Goal: Task Accomplishment & Management: Complete application form

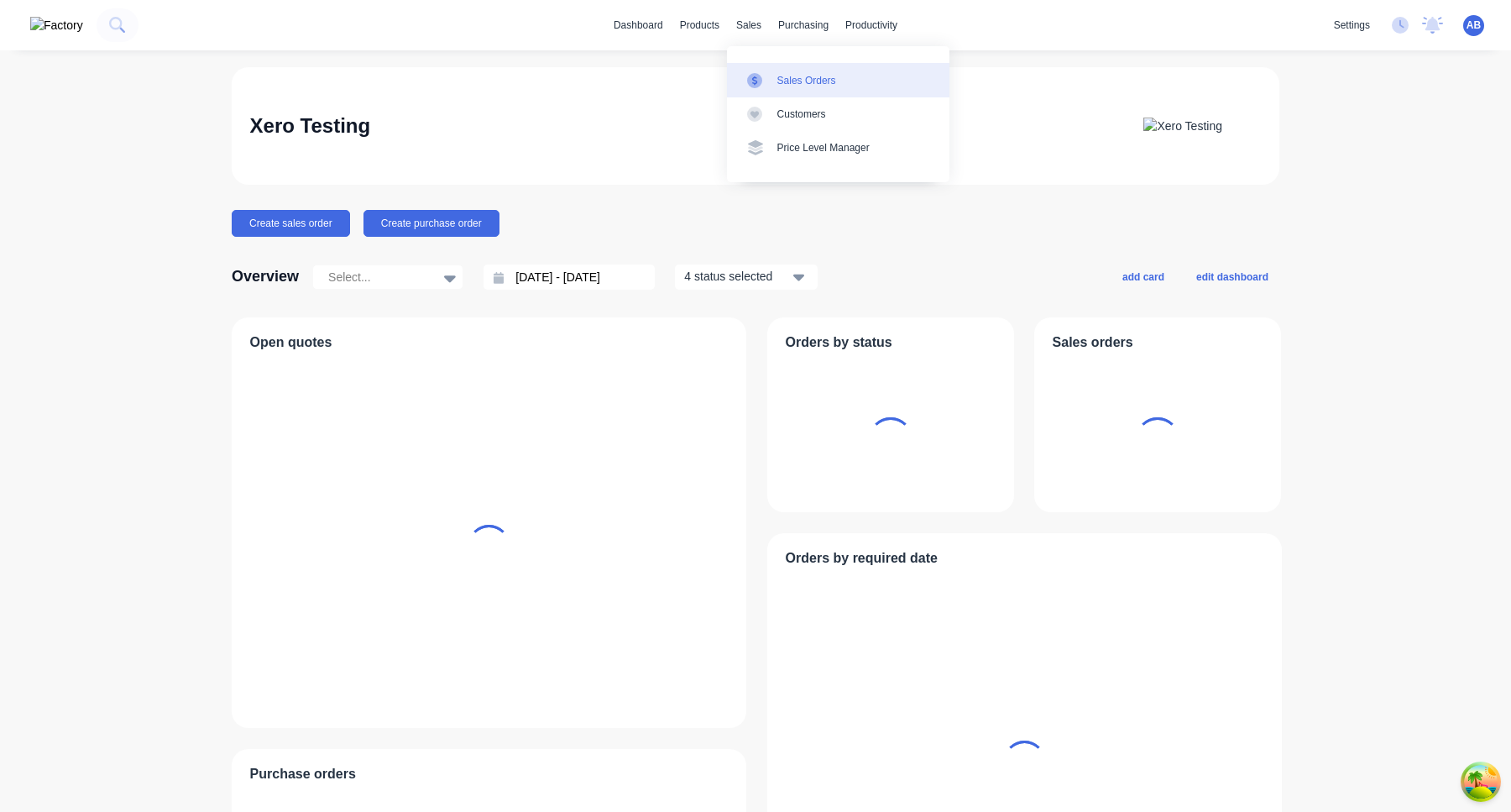
click at [782, 74] on div "Sales Orders" at bounding box center [807, 80] width 58 height 15
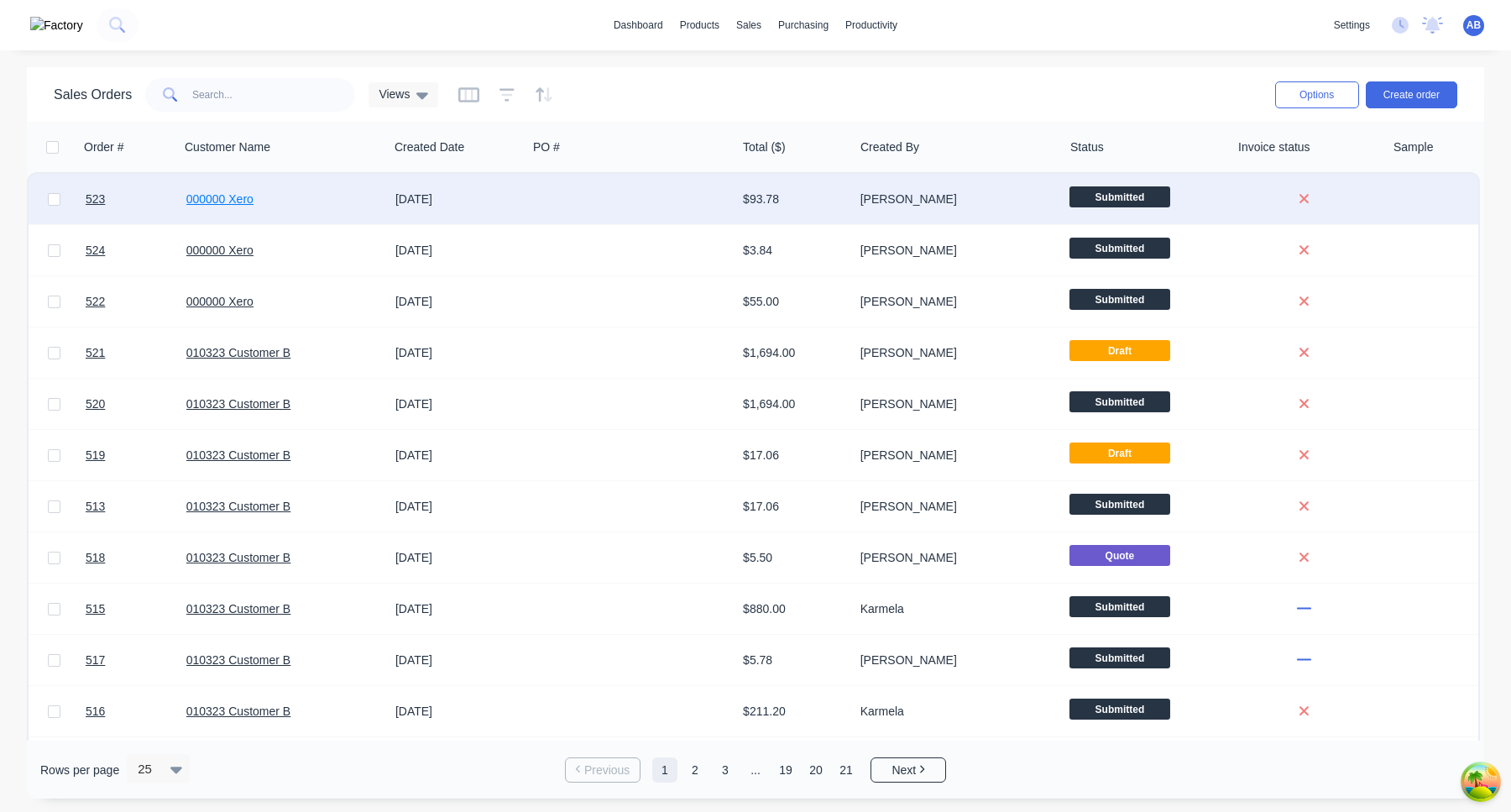
click at [242, 193] on link "000000 Xero" at bounding box center [220, 199] width 67 height 14
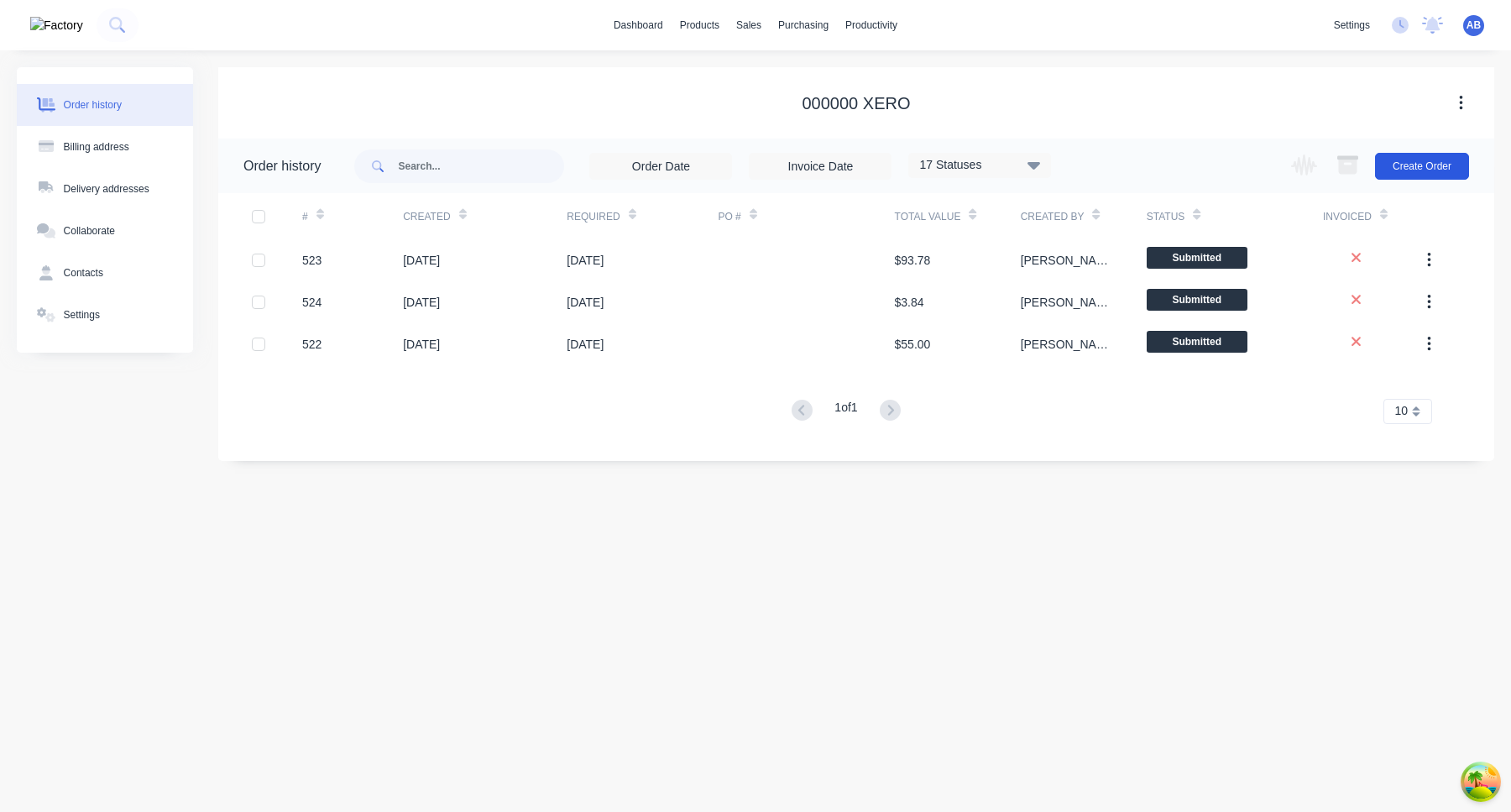
click at [1440, 161] on button "Create Order" at bounding box center [1422, 166] width 94 height 26
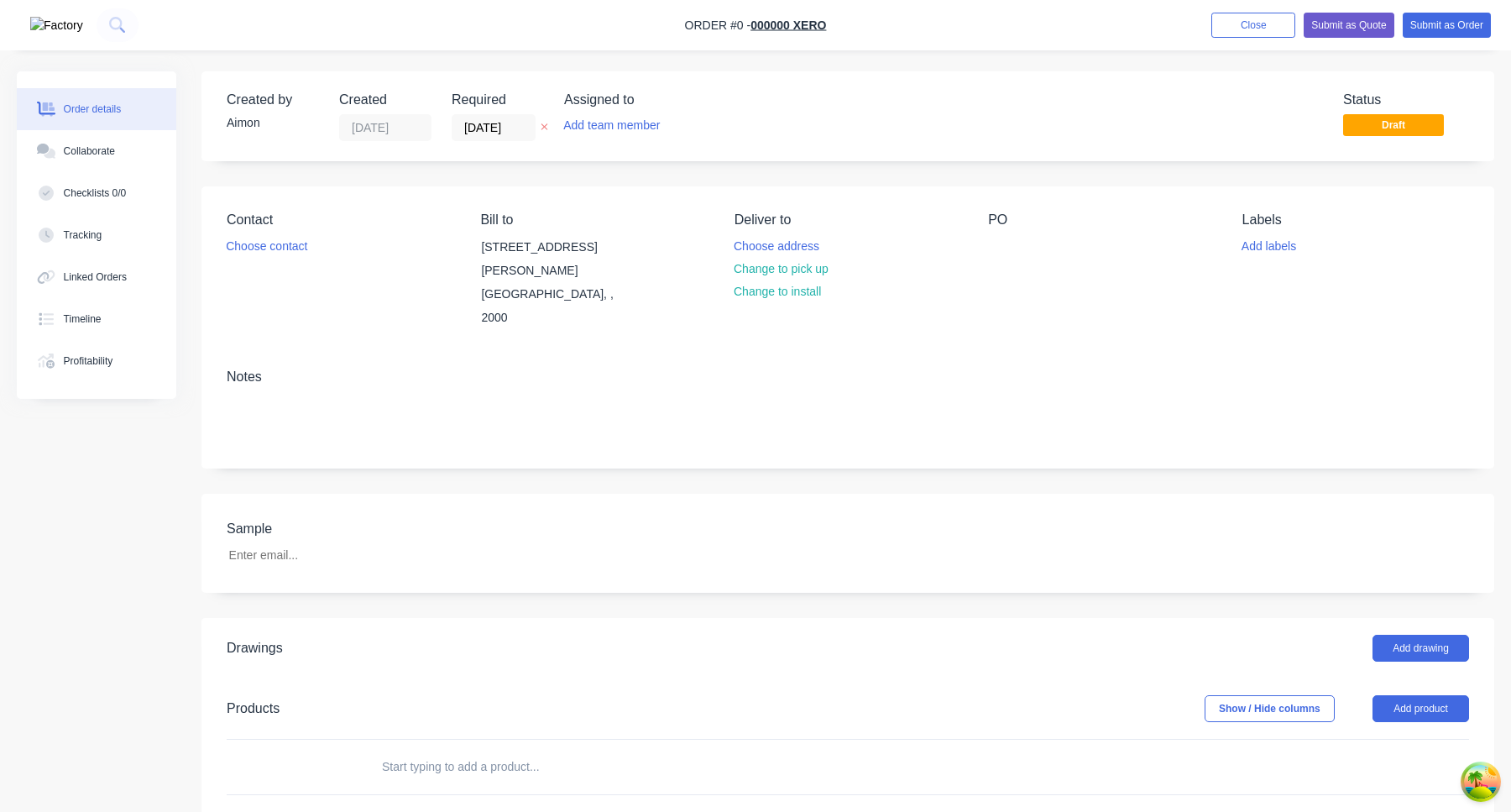
scroll to position [318, 0]
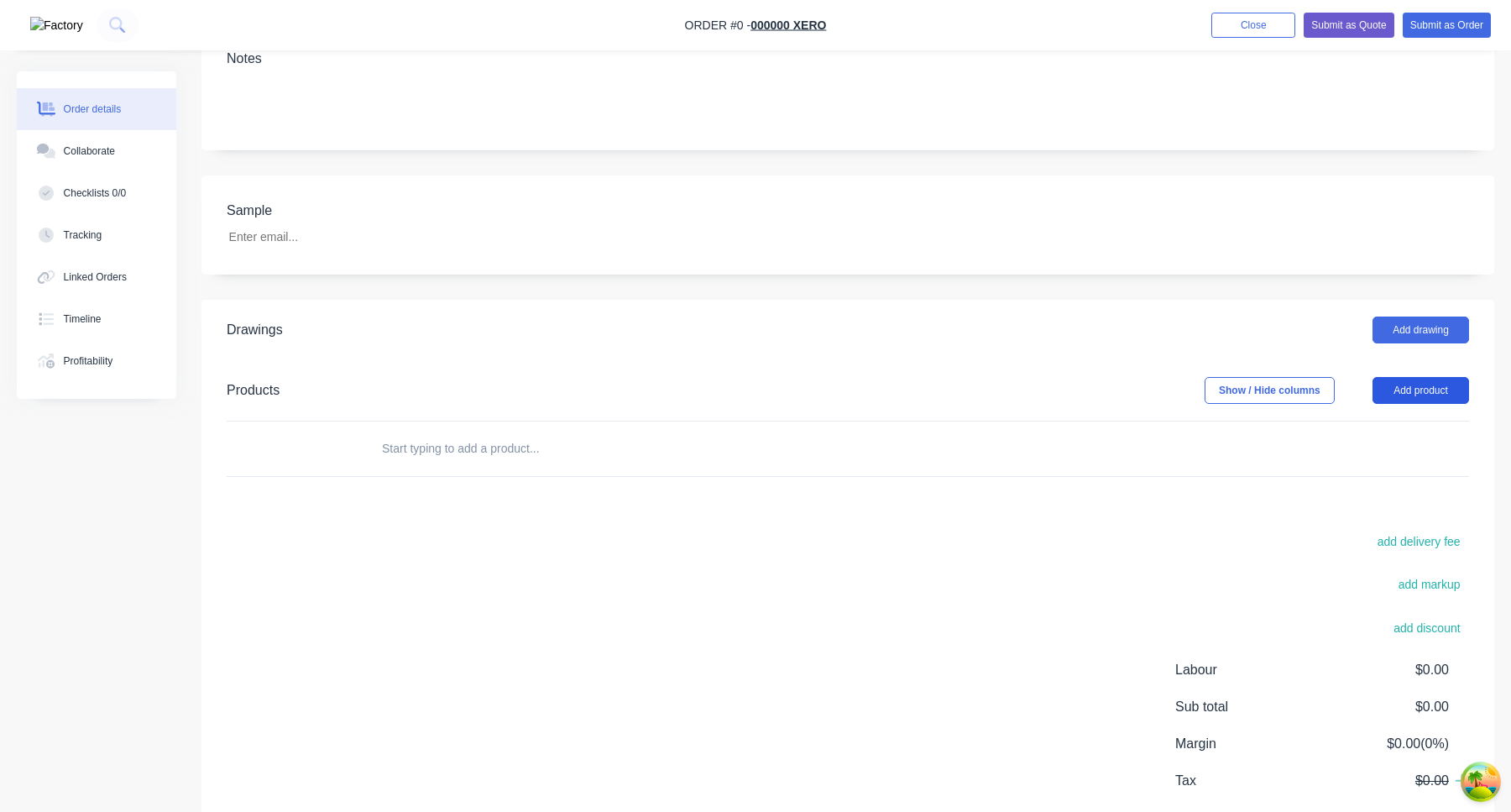
click at [1413, 377] on button "Add product" at bounding box center [1421, 390] width 97 height 26
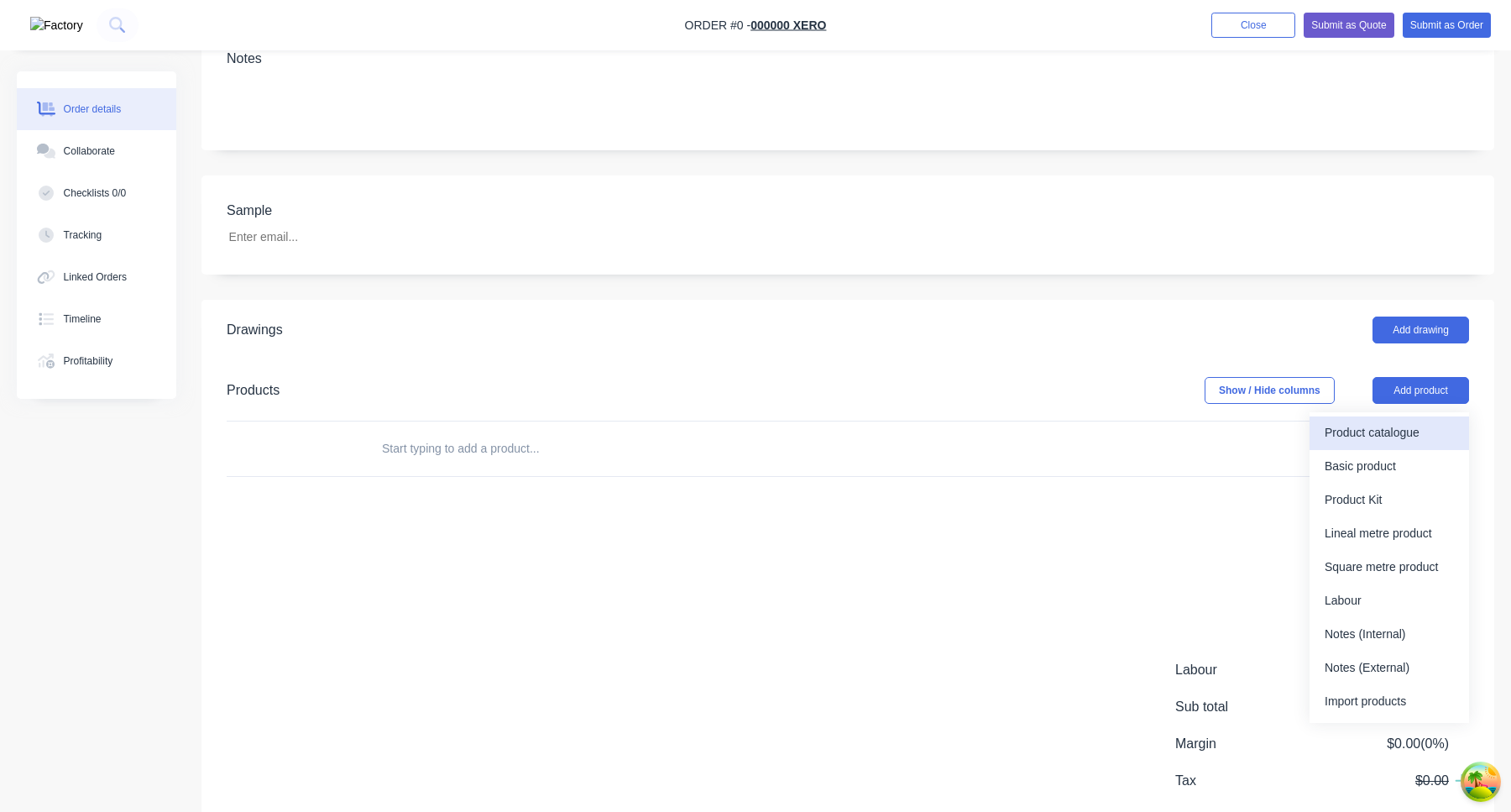
click at [1402, 421] on div "Product catalogue" at bounding box center [1390, 433] width 129 height 25
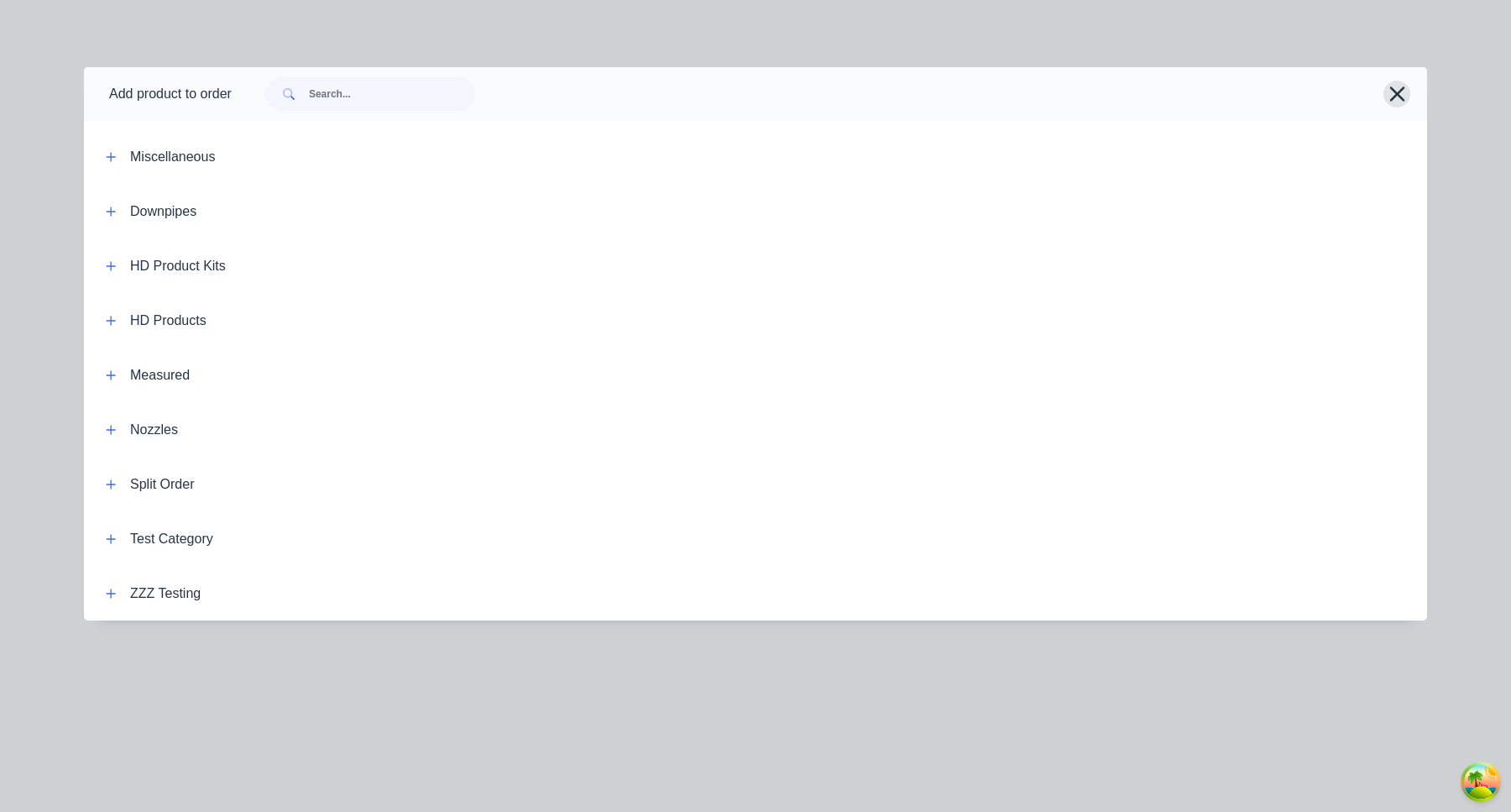
click at [1401, 92] on icon "button" at bounding box center [1397, 94] width 17 height 24
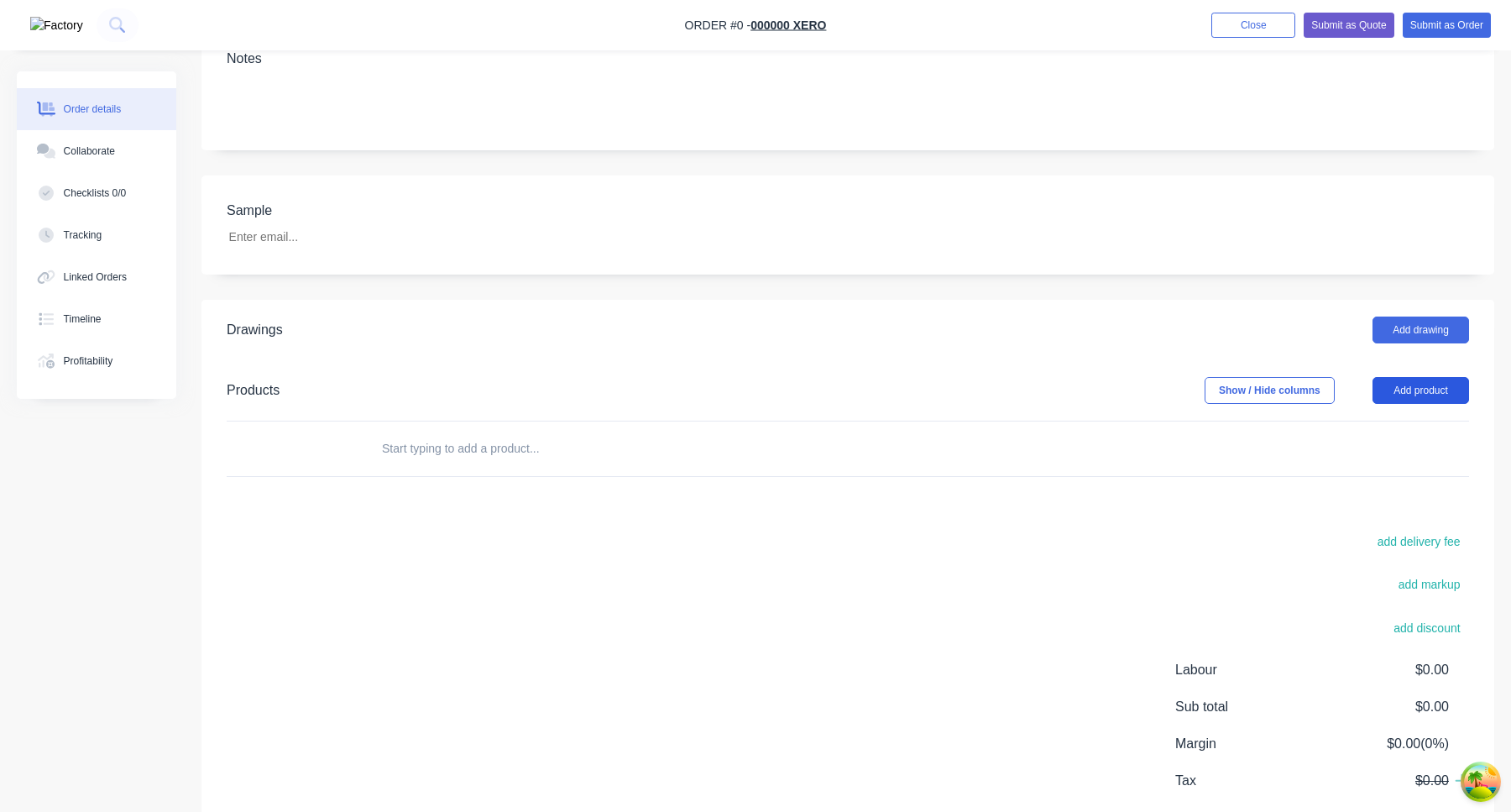
click at [1434, 377] on button "Add product" at bounding box center [1421, 390] width 97 height 26
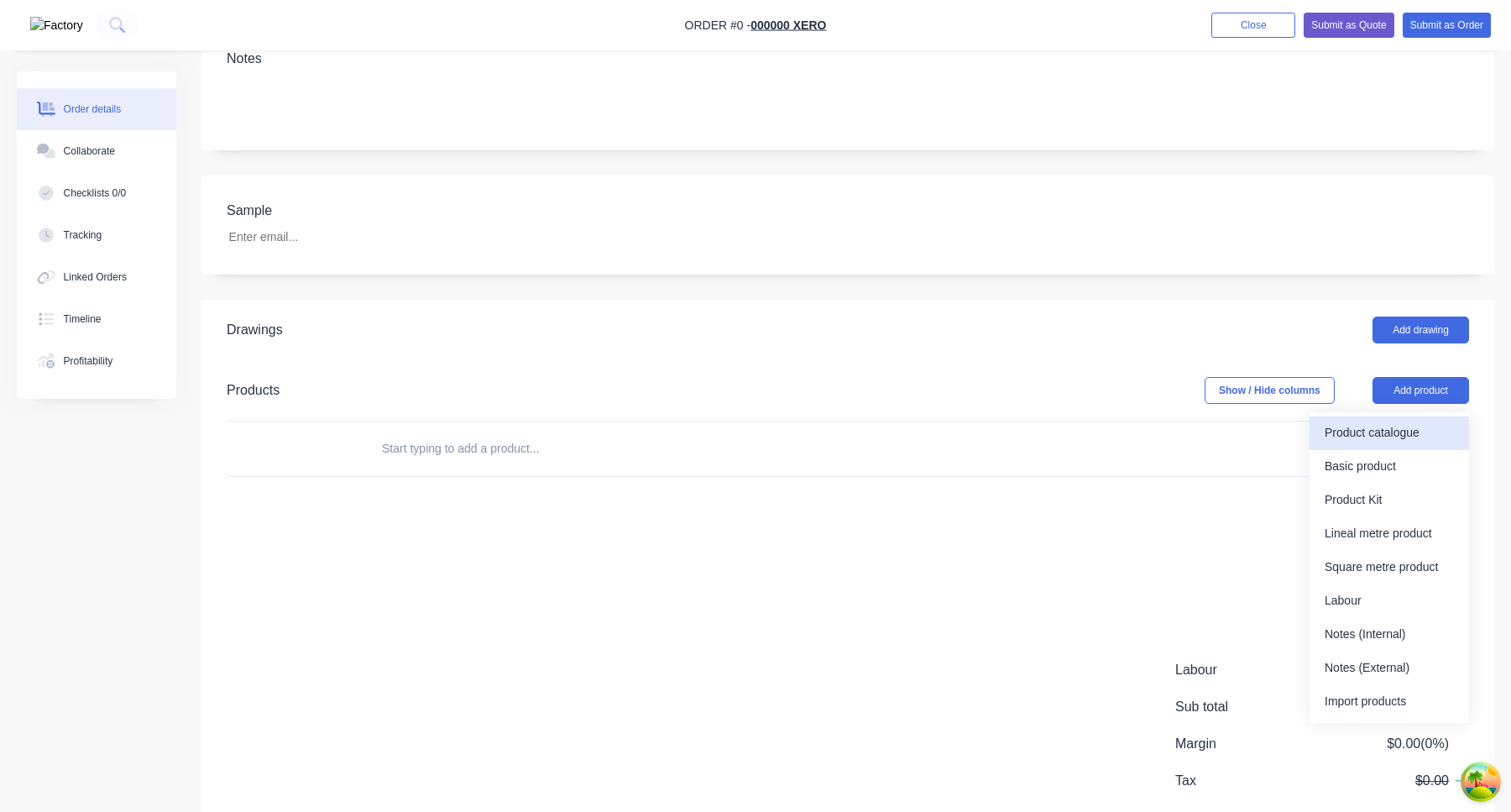
click at [1408, 421] on div "Product catalogue" at bounding box center [1390, 433] width 129 height 25
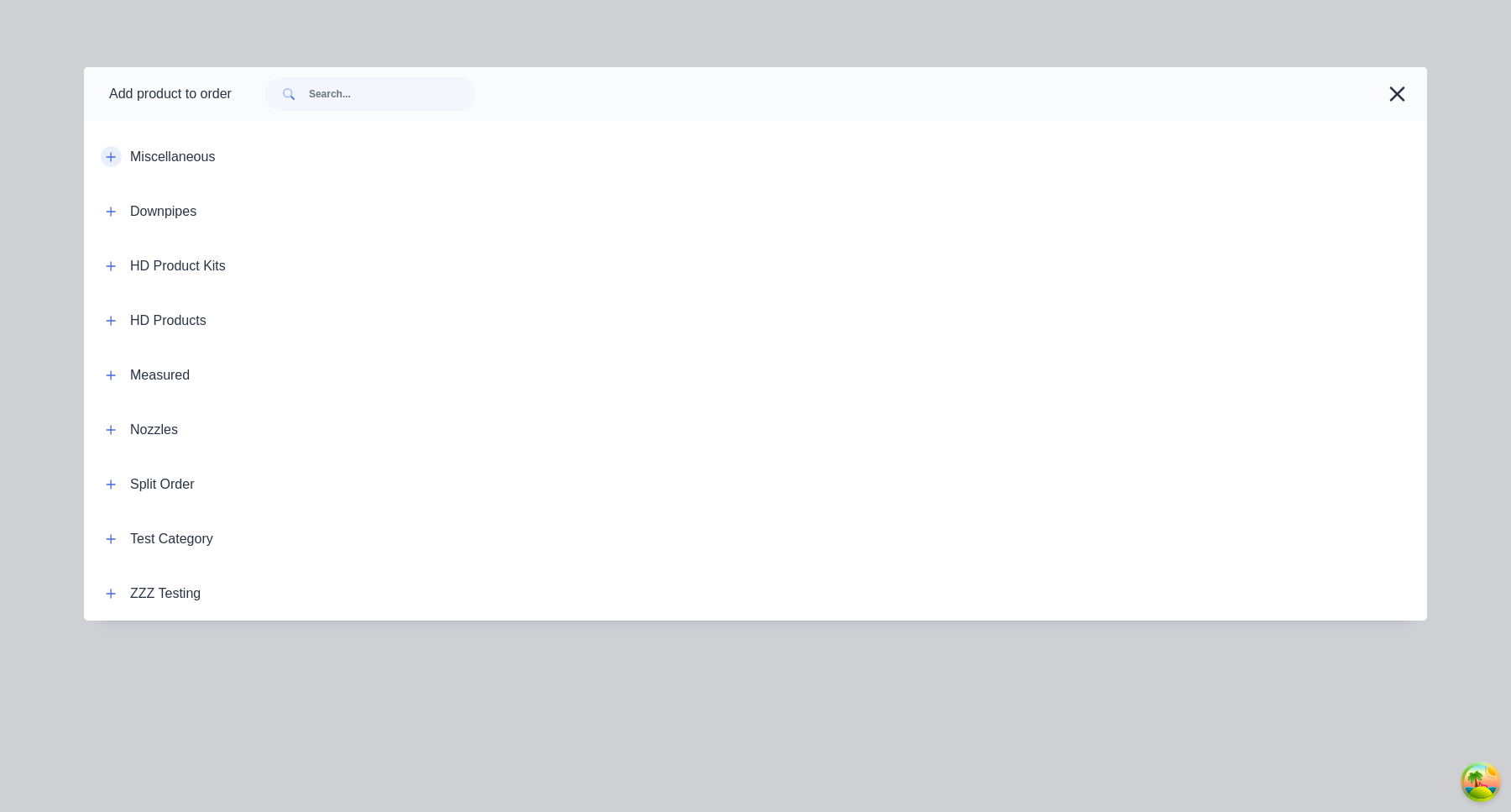
click at [115, 156] on icon "button" at bounding box center [111, 157] width 9 height 9
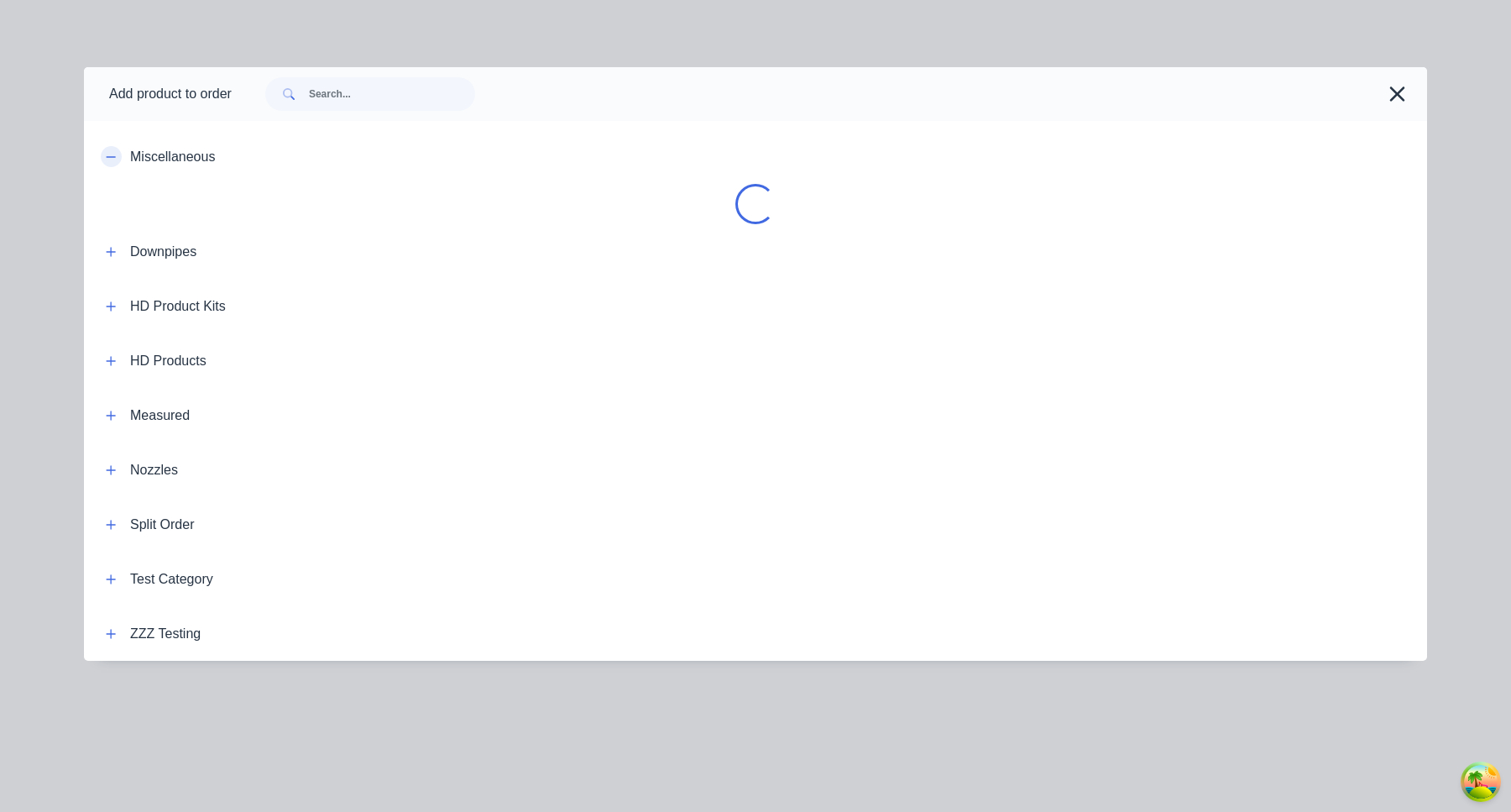
click at [115, 156] on icon "button" at bounding box center [111, 156] width 9 height 1
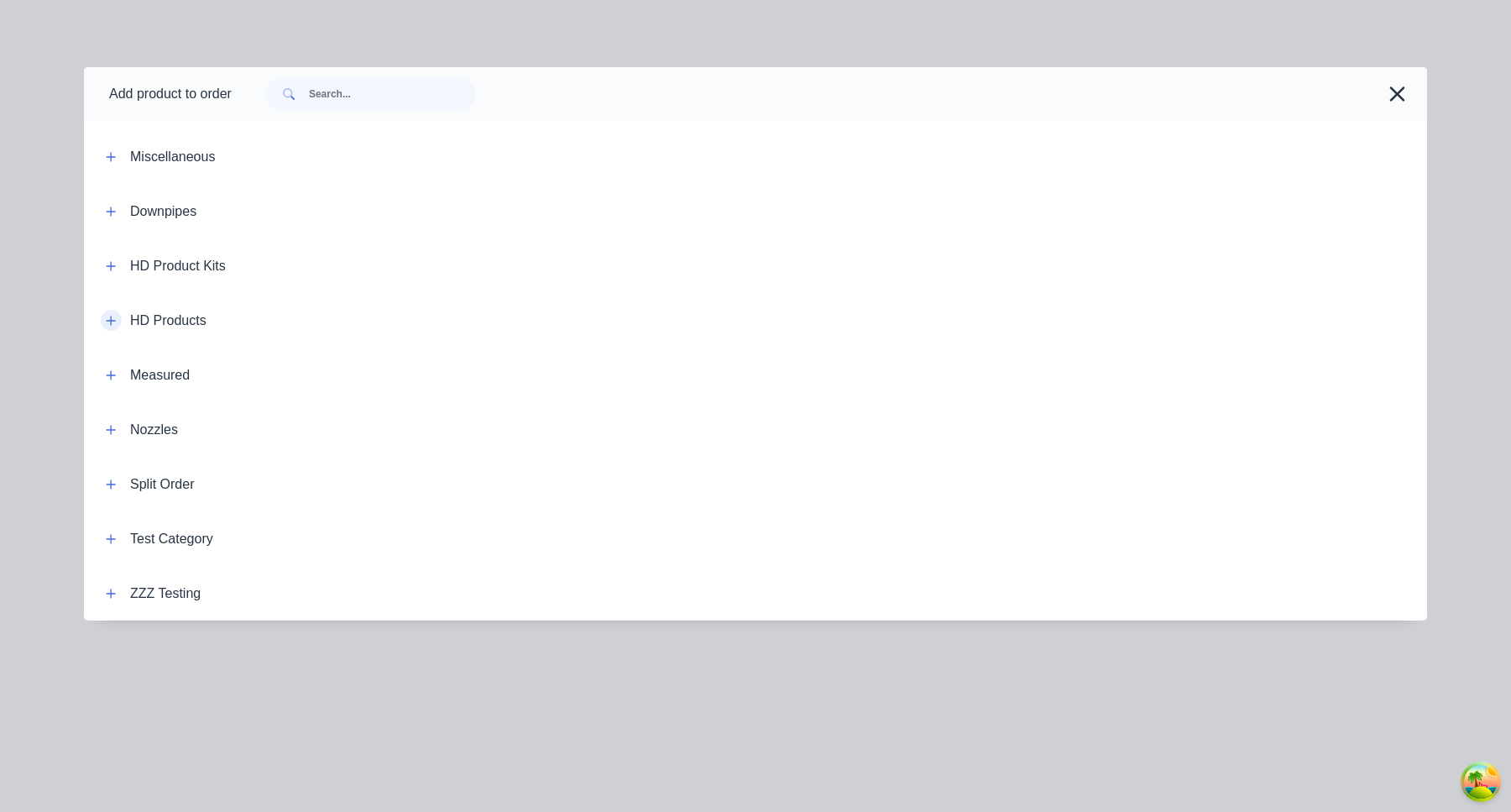
click at [113, 323] on icon "button" at bounding box center [110, 320] width 10 height 12
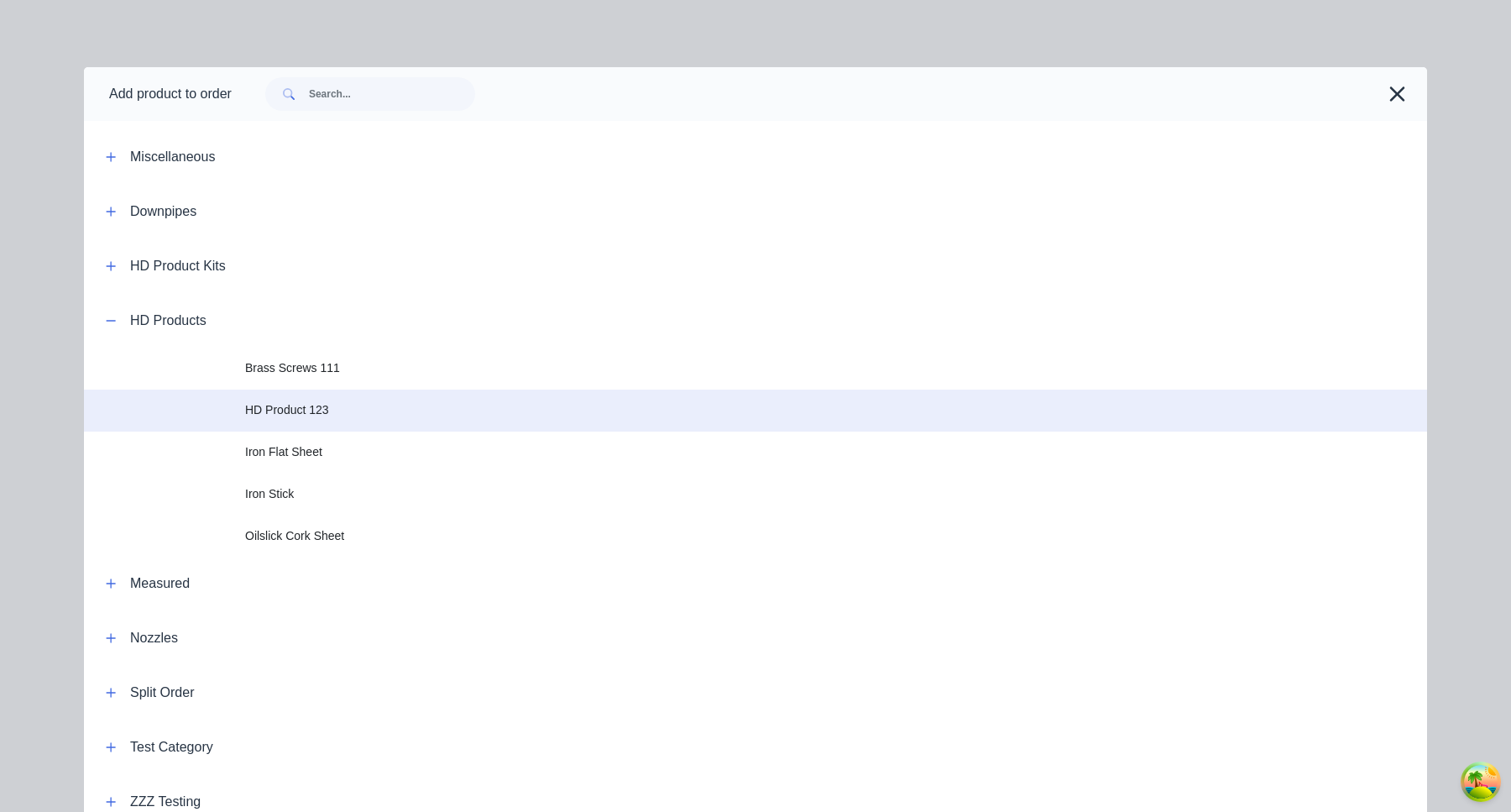
click at [311, 414] on span "HD Product 123" at bounding box center [717, 409] width 945 height 17
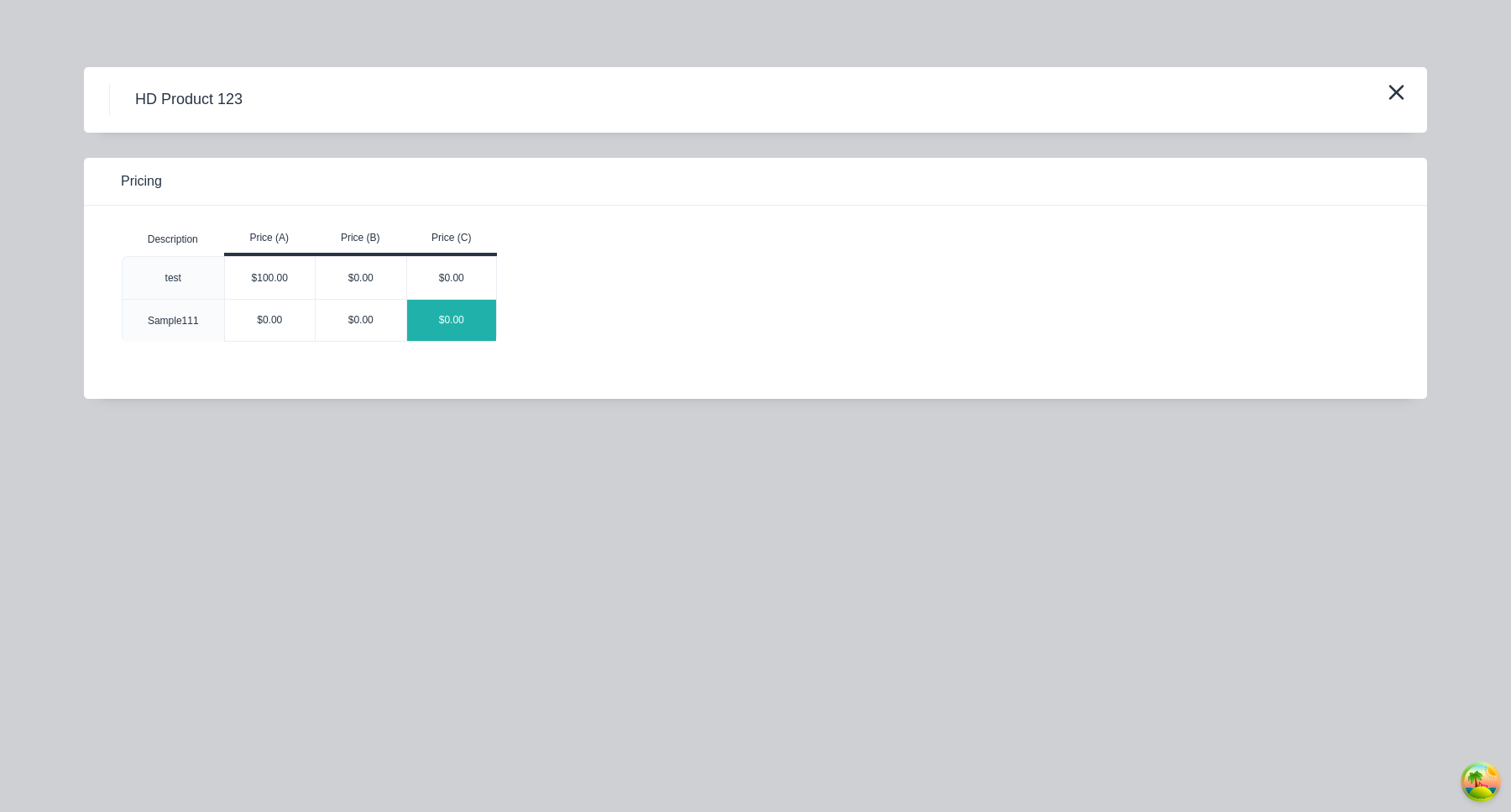
click at [465, 327] on div "$0.00" at bounding box center [452, 320] width 90 height 41
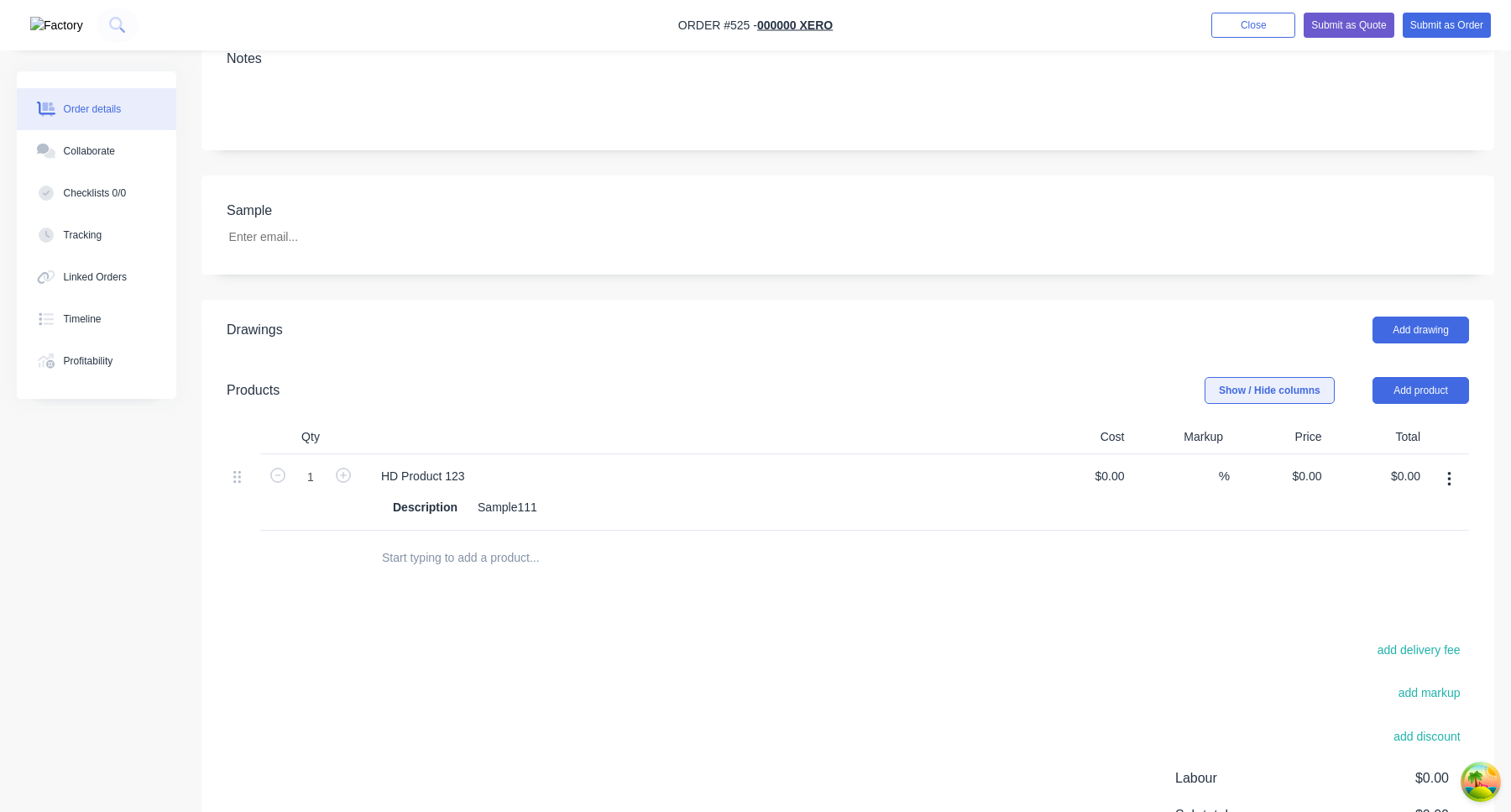
click at [1269, 377] on button "Show / Hide columns" at bounding box center [1269, 390] width 130 height 26
click at [1274, 377] on button "Show / Hide columns" at bounding box center [1269, 390] width 130 height 26
click at [1108, 464] on div at bounding box center [1118, 476] width 26 height 25
type input "$100.00"
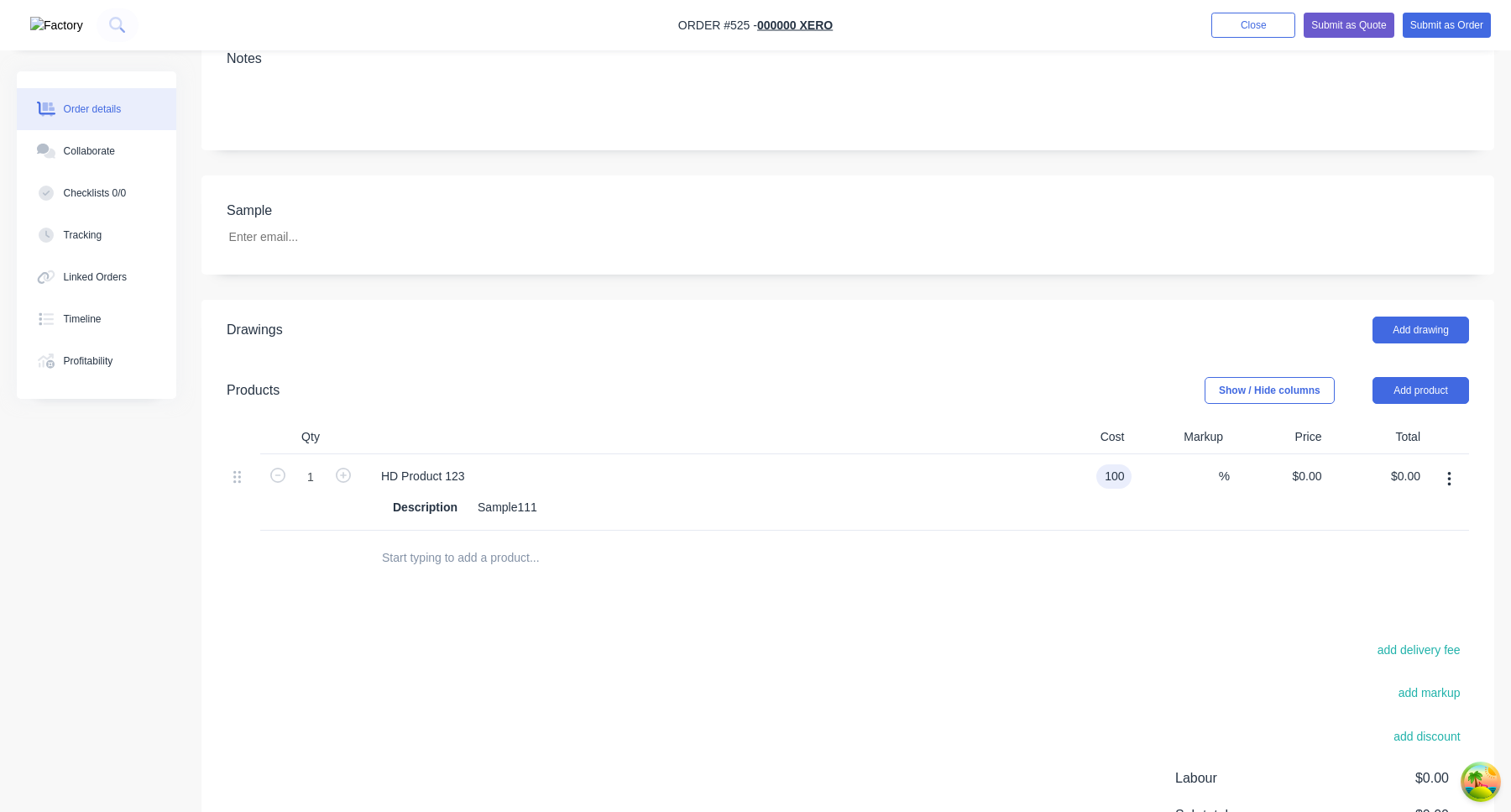
type input "$100.00"
click at [1262, 530] on div at bounding box center [848, 558] width 1242 height 55
click at [1225, 467] on span "%" at bounding box center [1225, 476] width 11 height 19
type input "50"
type input "$150.00"
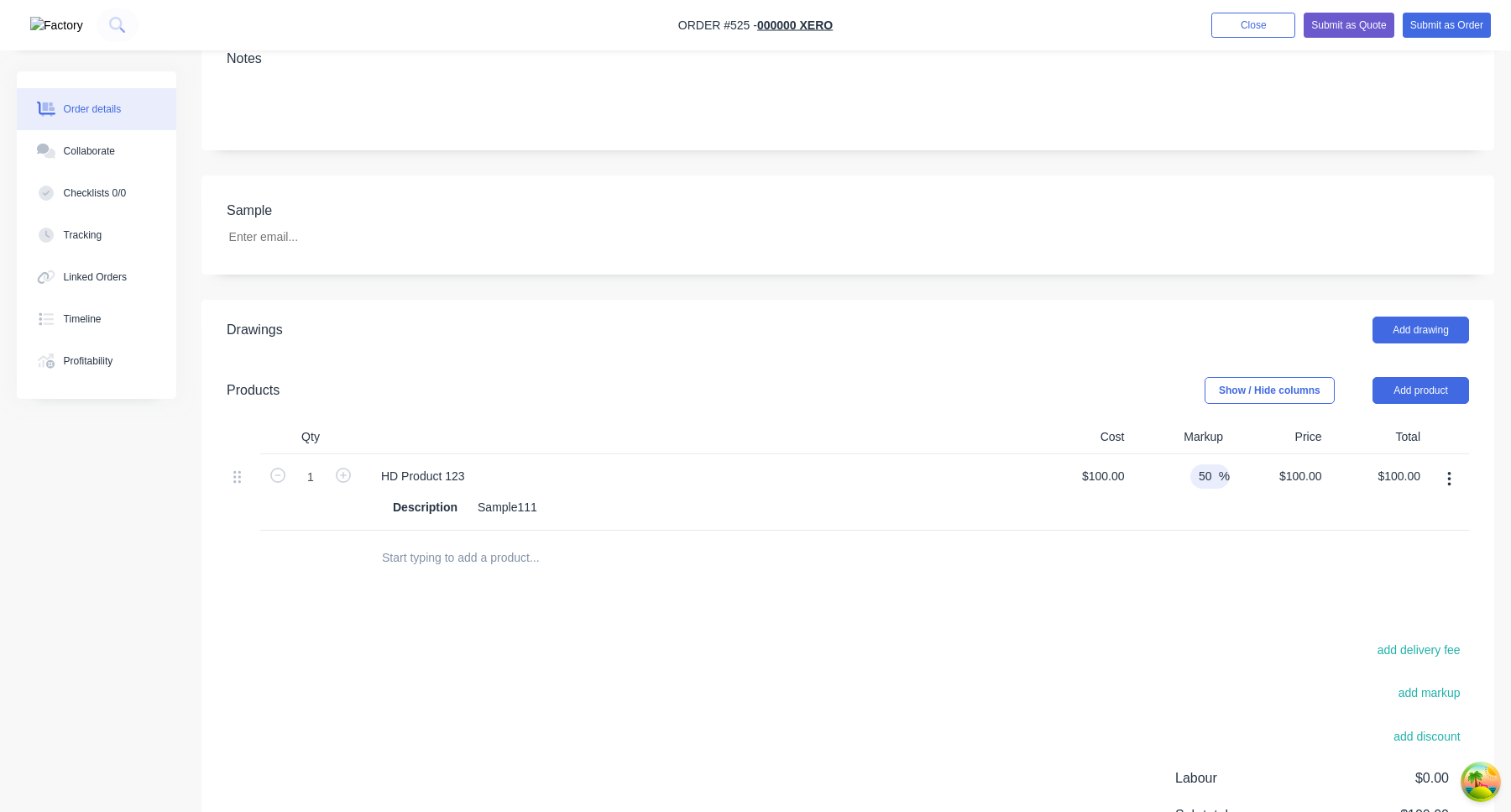
type input "$150.00"
click at [1212, 530] on div at bounding box center [848, 558] width 1242 height 55
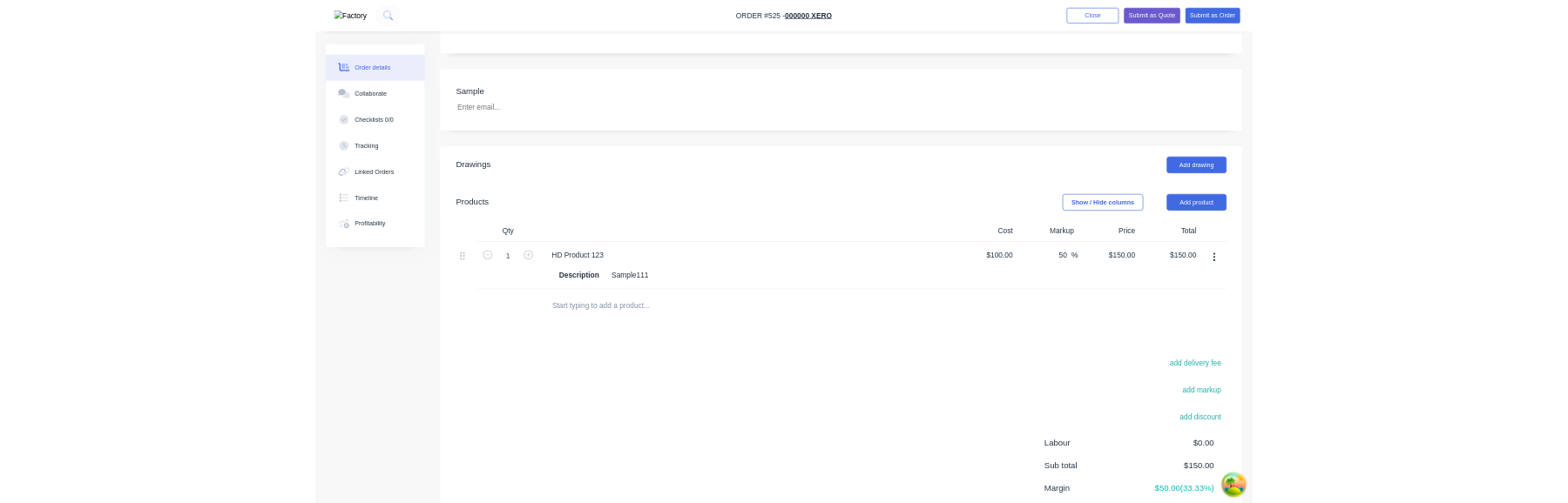
scroll to position [495, 0]
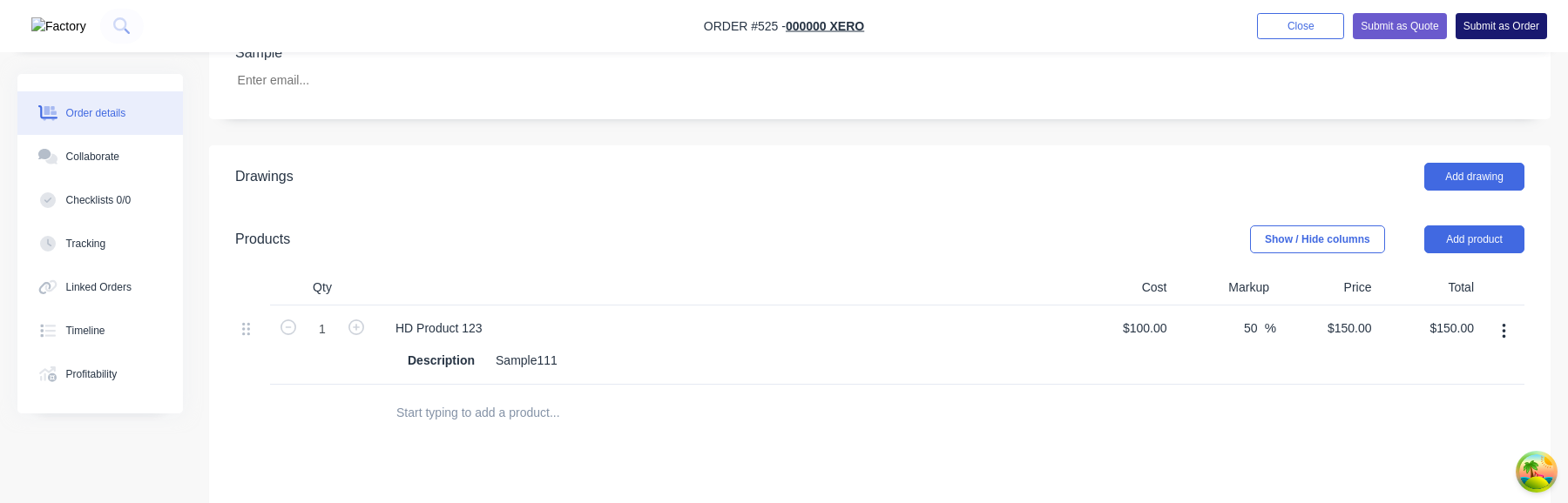
click at [1516, 16] on button "Submit as Order" at bounding box center [1501, 26] width 92 height 26
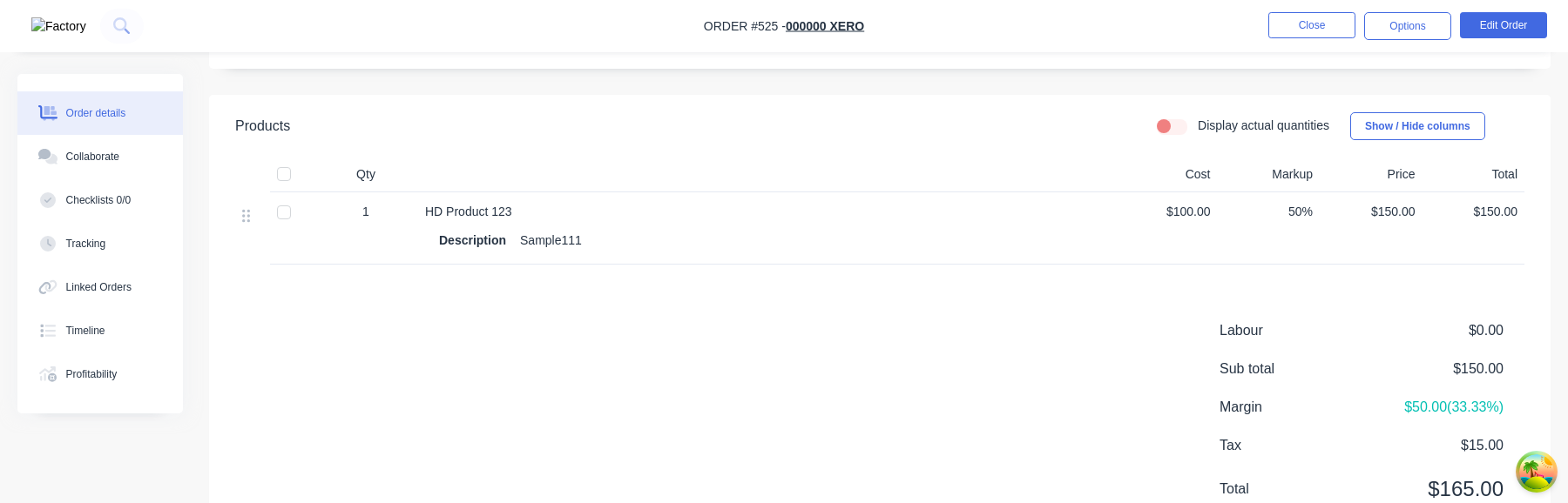
scroll to position [482, 0]
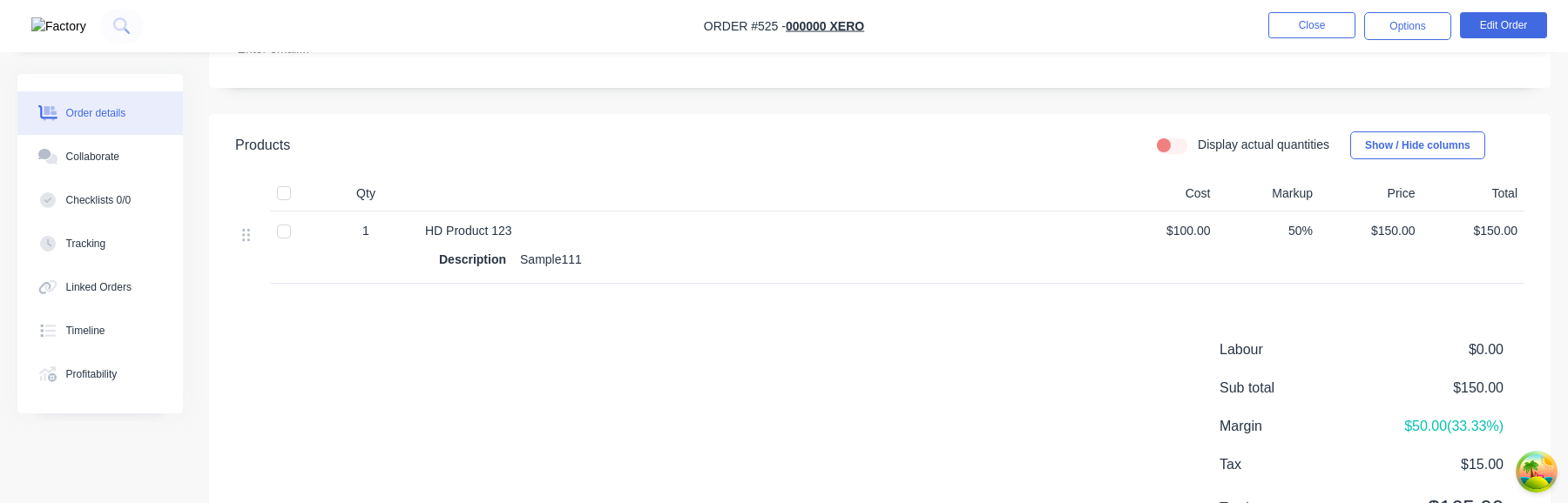
click at [1198, 147] on label "Display actual quantities" at bounding box center [1263, 145] width 131 height 18
click at [1171, 147] on input "Display actual quantities" at bounding box center [1163, 145] width 14 height 17
checkbox input "true"
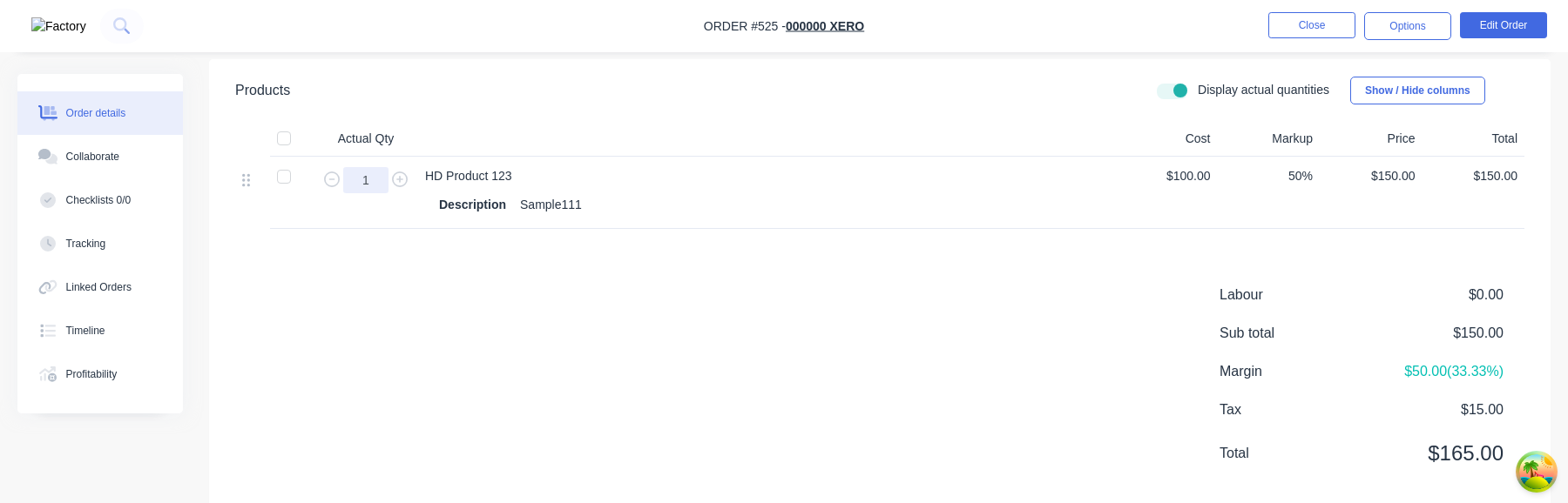
scroll to position [572, 0]
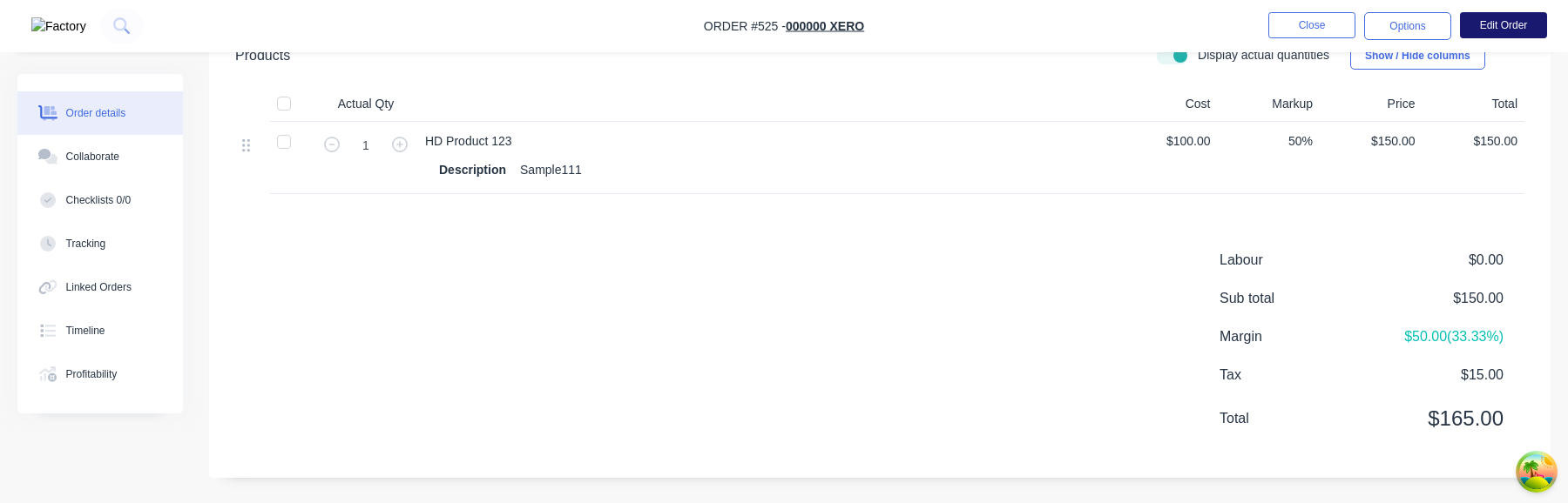
click at [1498, 21] on button "Edit Order" at bounding box center [1504, 26] width 87 height 26
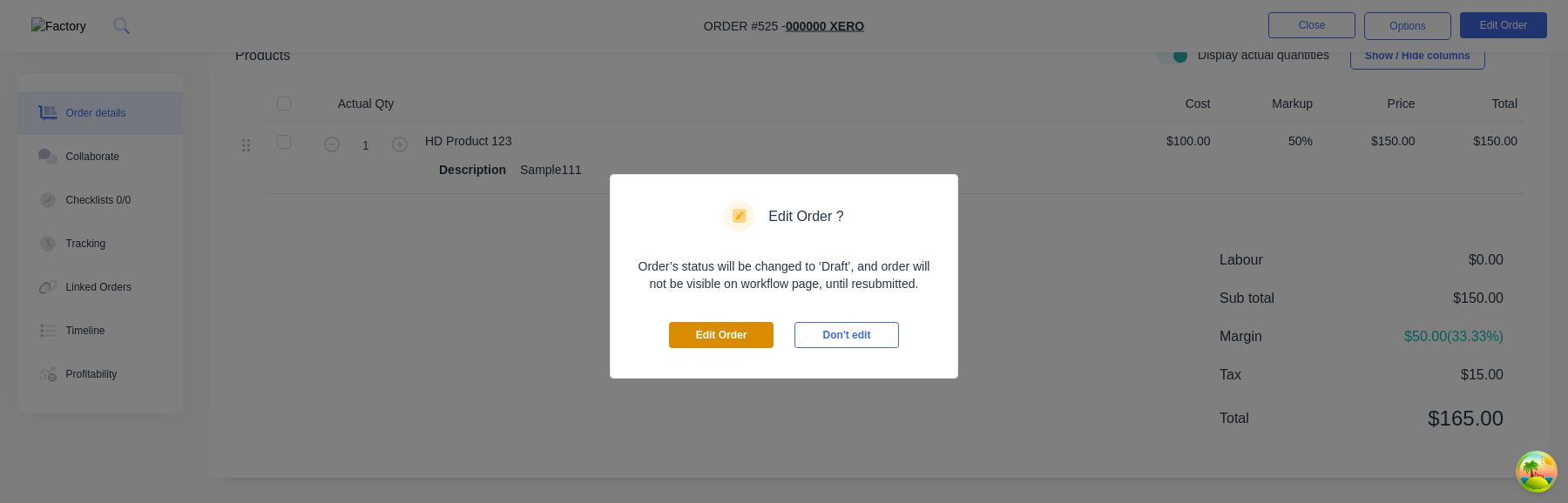
click at [714, 329] on button "Edit Order" at bounding box center [721, 336] width 105 height 26
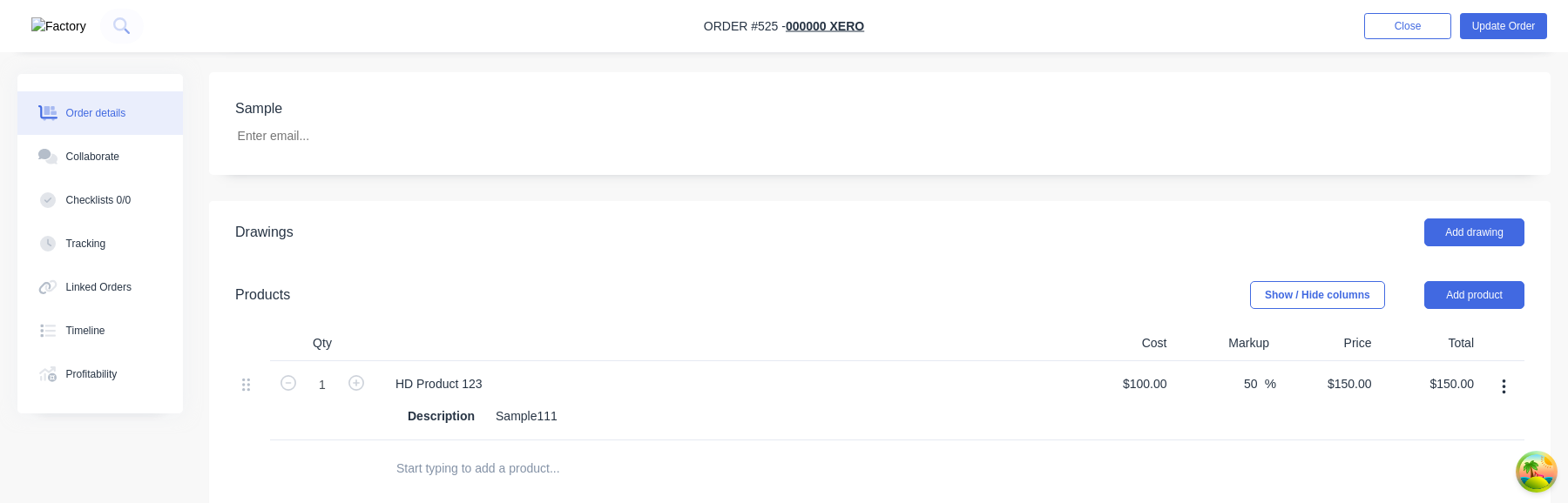
scroll to position [566, 0]
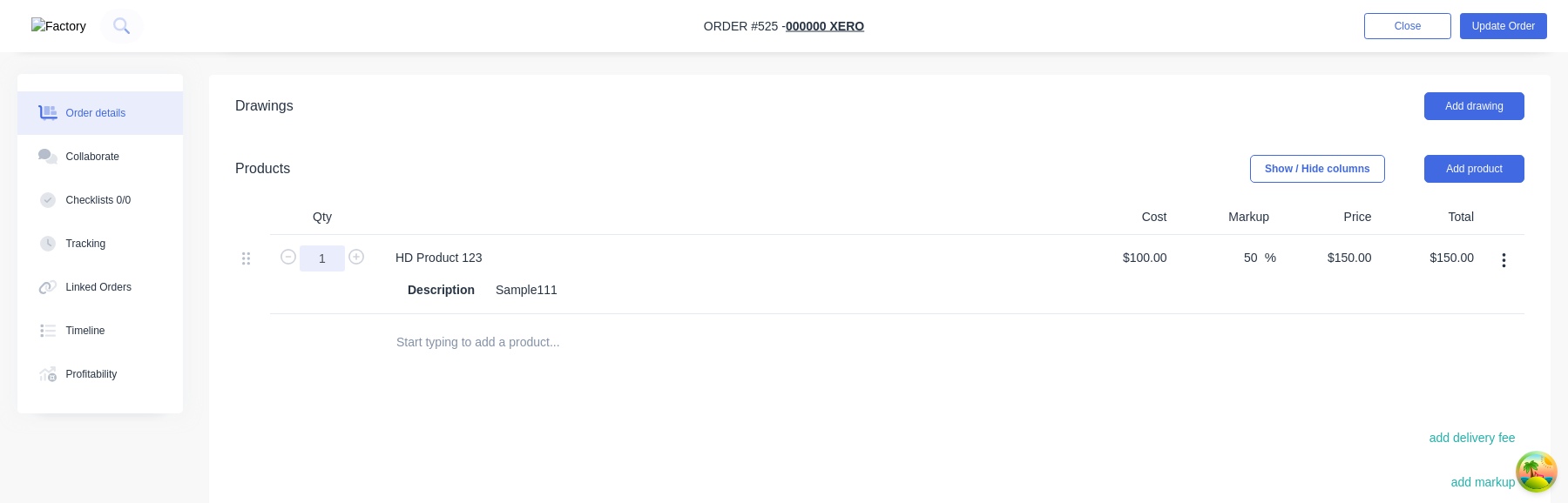
click at [329, 246] on input "1" at bounding box center [322, 259] width 45 height 26
type input "10"
type input "$1,500.00"
click at [600, 359] on div "Drawings Add drawing Products Show / Hide columns Add product Qty Cost Markup P…" at bounding box center [880, 431] width 1342 height 714
click at [1030, 235] on div "HD Product 123 Description Sample111" at bounding box center [723, 275] width 697 height 79
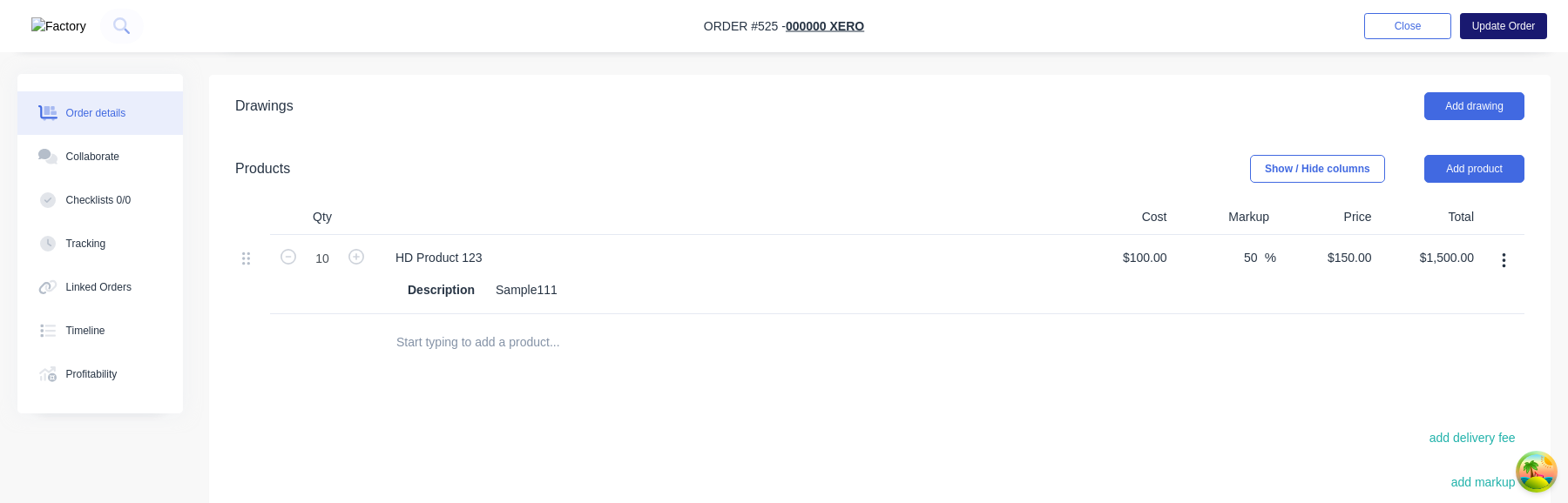
click at [1510, 26] on button "Update Order" at bounding box center [1504, 26] width 87 height 26
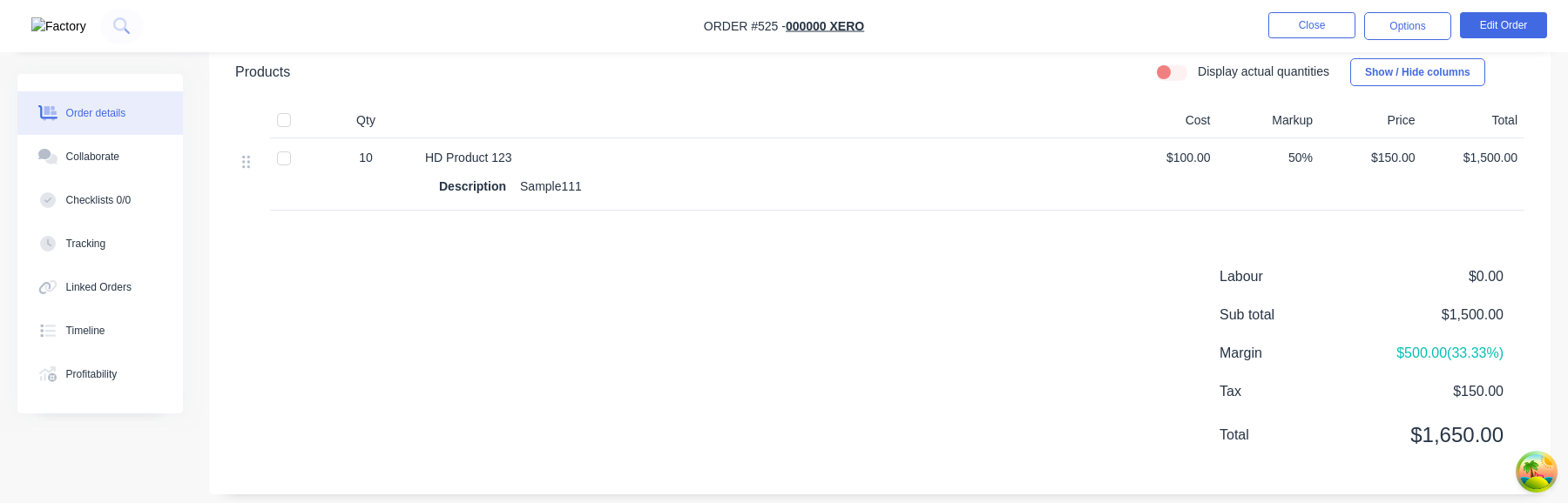
scroll to position [545, 0]
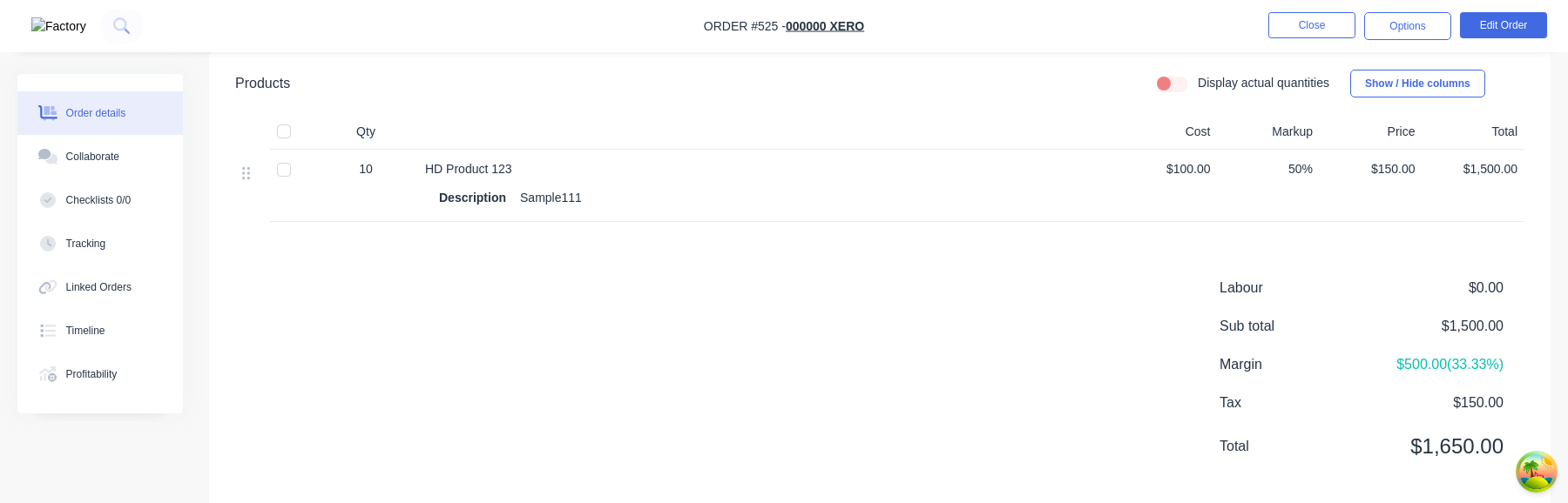
click at [376, 167] on div "10" at bounding box center [366, 168] width 91 height 18
click at [367, 166] on span "10" at bounding box center [366, 168] width 14 height 18
click at [1198, 84] on label "Display actual quantities" at bounding box center [1263, 82] width 131 height 18
click at [1167, 84] on input "Display actual quantities" at bounding box center [1163, 82] width 14 height 17
checkbox input "true"
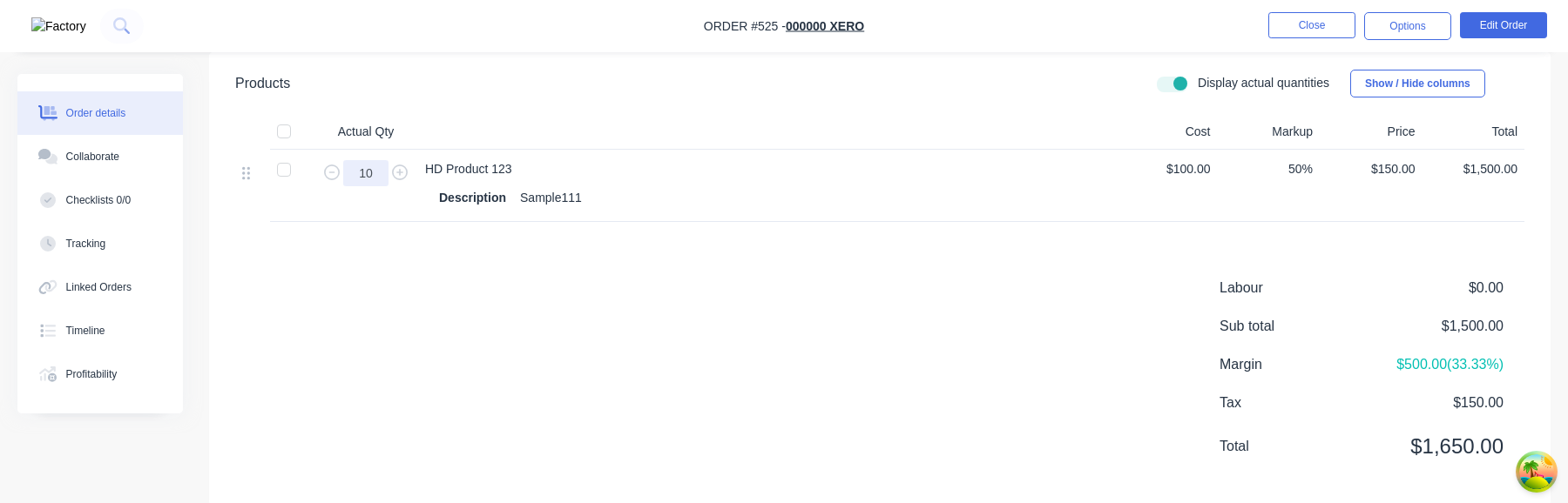
click at [370, 175] on input "10" at bounding box center [366, 173] width 45 height 26
type input "5"
click at [494, 285] on div "Labour $0.00 Sub total $1,500.00 Margin $500.00 ( 33.33 %) Tax $150.00 Total $1…" at bounding box center [880, 379] width 1289 height 202
click at [367, 171] on input "5" at bounding box center [366, 173] width 45 height 26
type input "10"
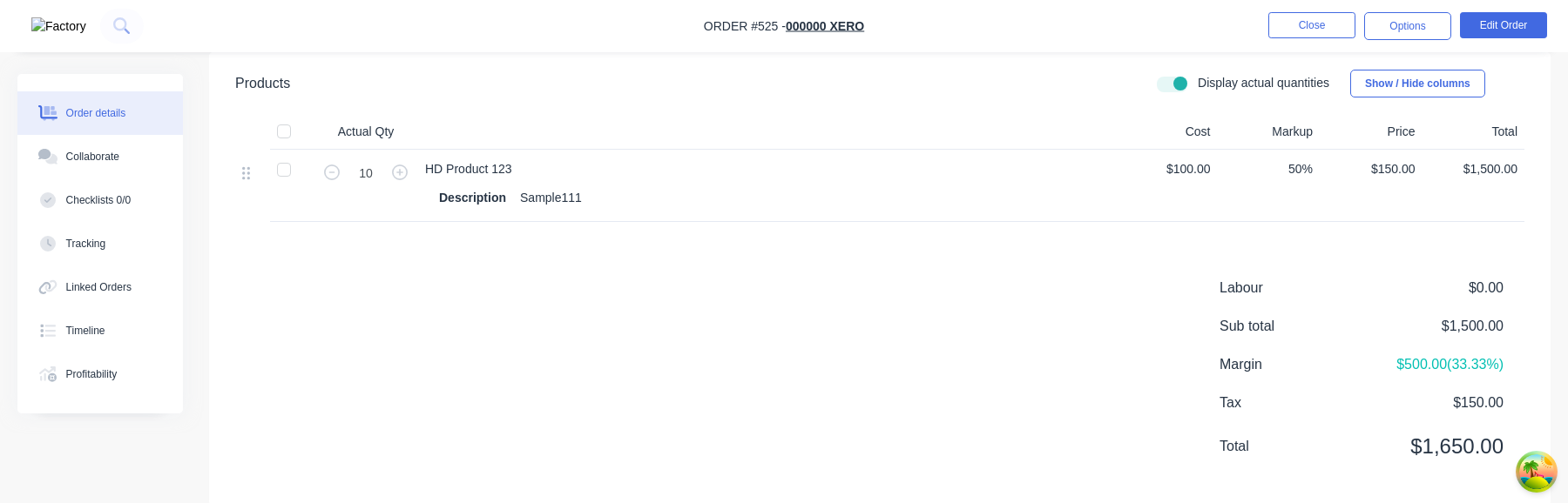
click at [571, 410] on div "Labour $0.00 Sub total $1,500.00 Margin $500.00 ( 33.33 %) Tax $150.00 Total $1…" at bounding box center [880, 379] width 1289 height 202
click at [1334, 28] on button "Close" at bounding box center [1312, 26] width 87 height 26
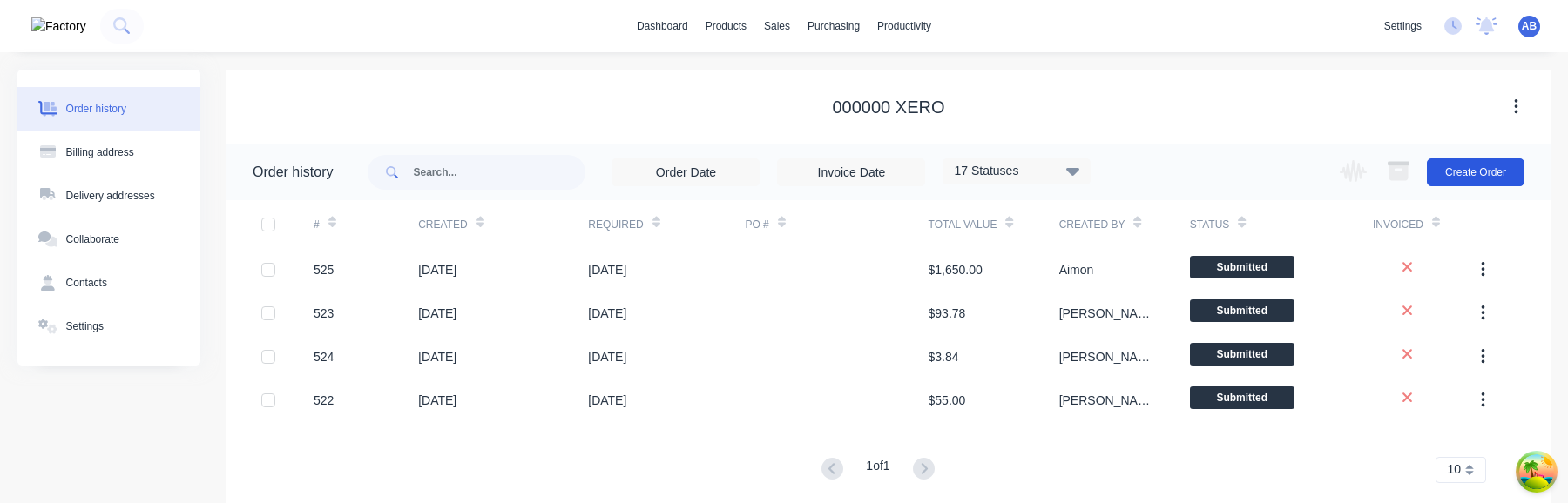
click at [1478, 175] on button "Create Order" at bounding box center [1475, 172] width 97 height 27
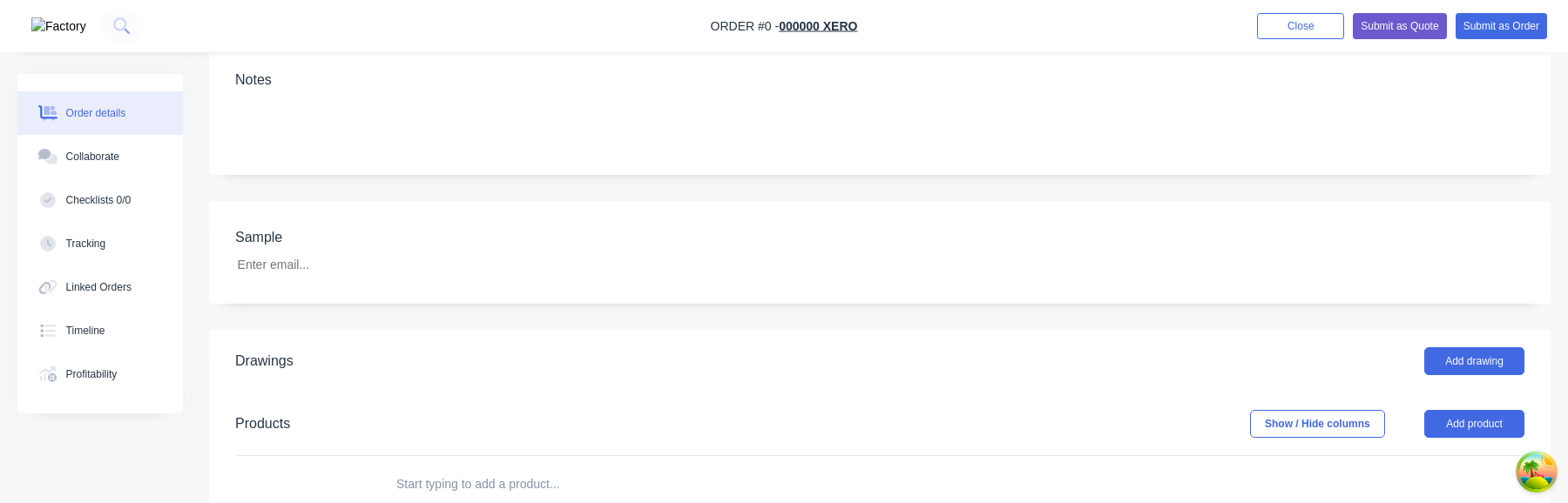
scroll to position [443, 0]
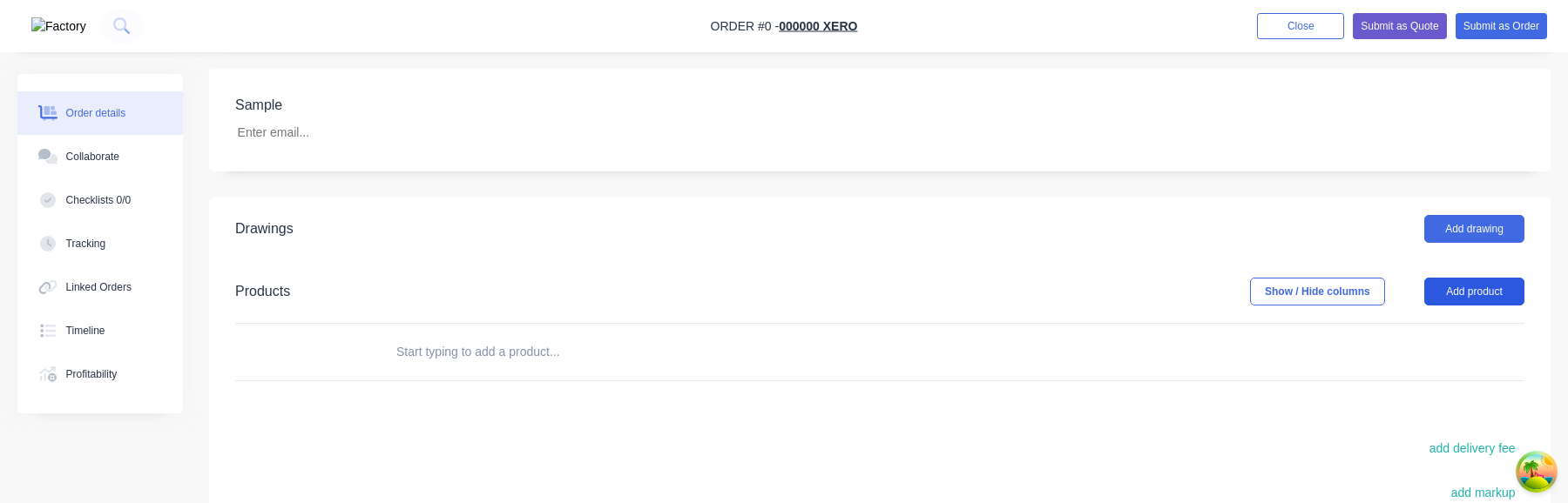
click at [1472, 278] on button "Add product" at bounding box center [1474, 291] width 100 height 27
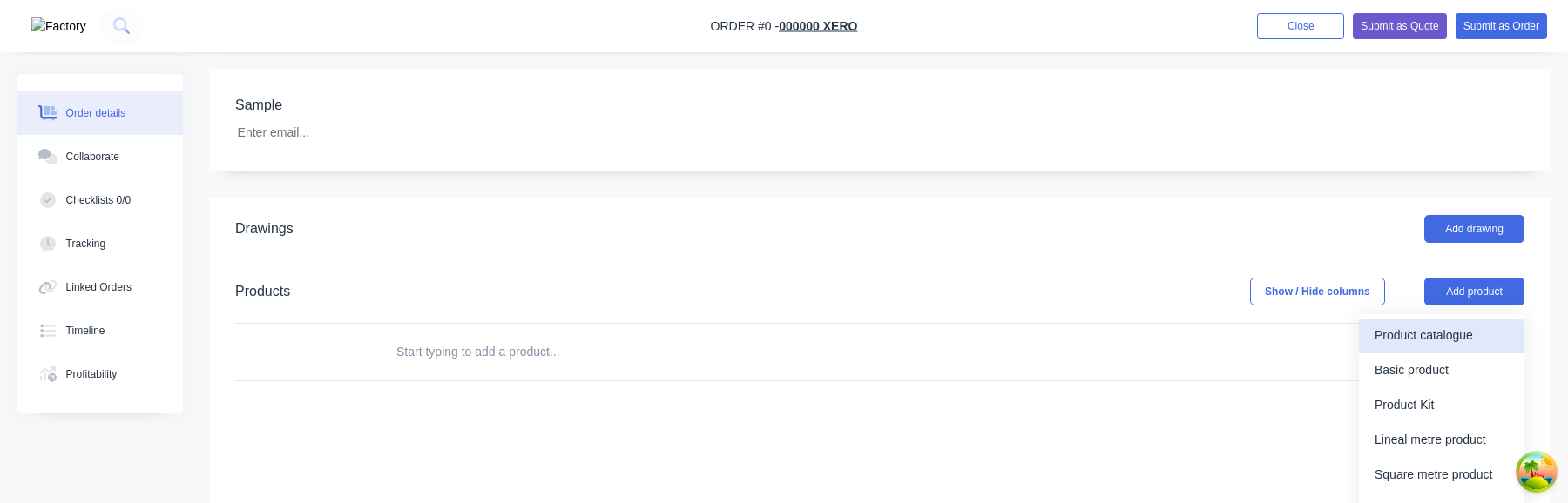
click at [1442, 323] on div "Product catalogue" at bounding box center [1442, 336] width 134 height 26
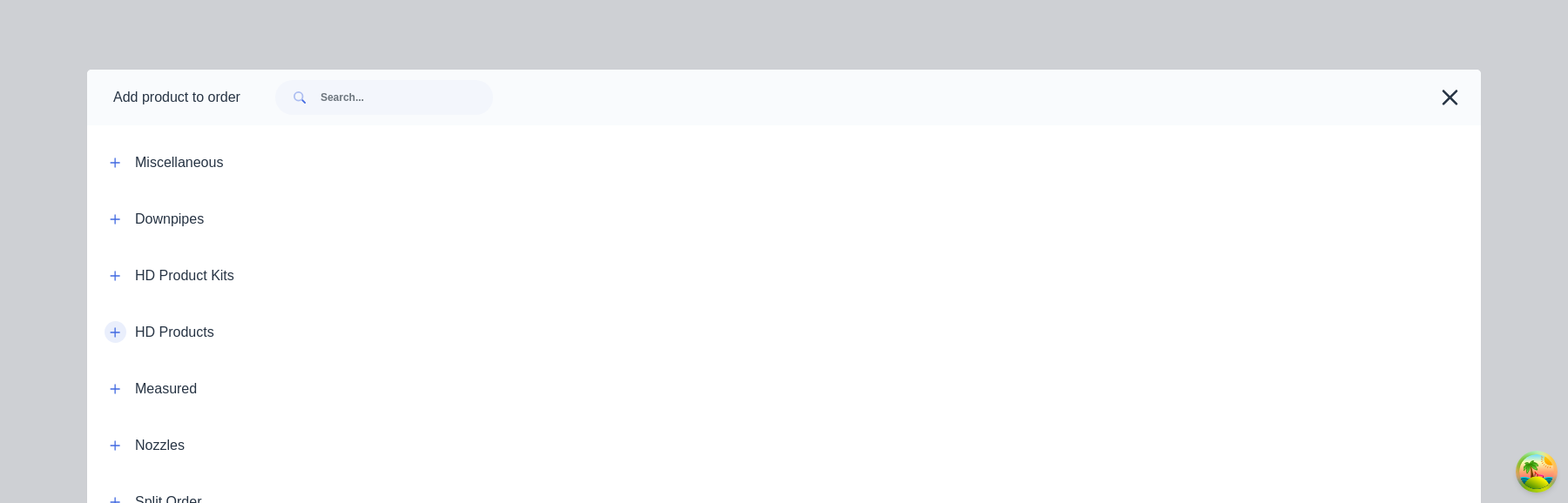
click at [114, 331] on icon "button" at bounding box center [114, 332] width 10 height 12
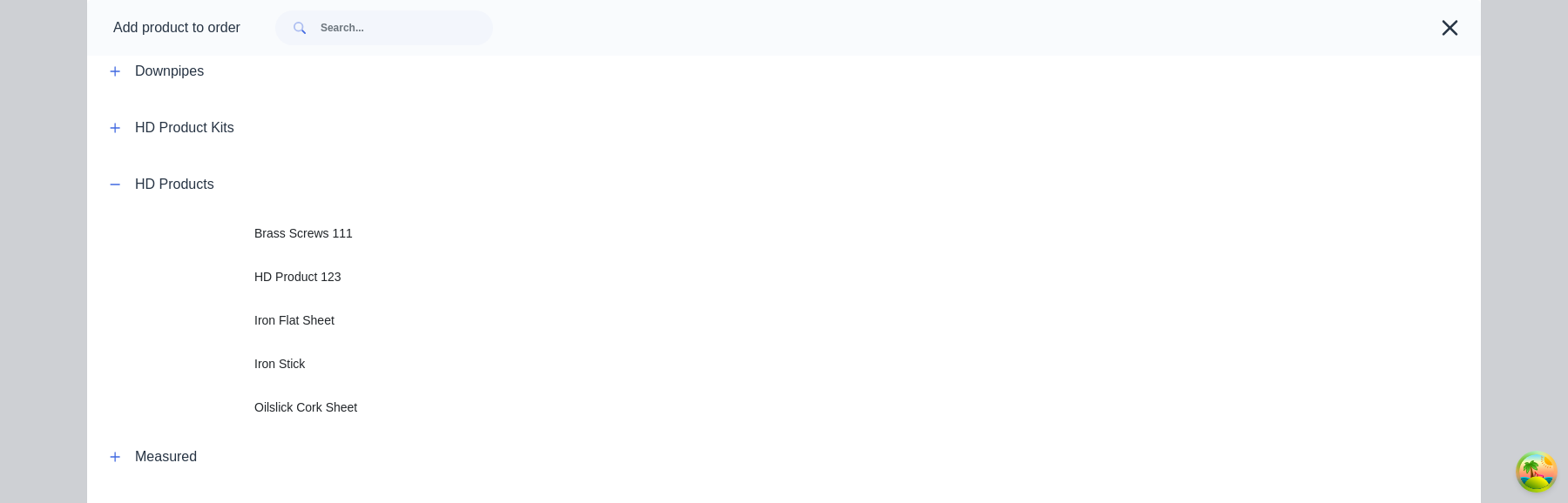
scroll to position [150, 0]
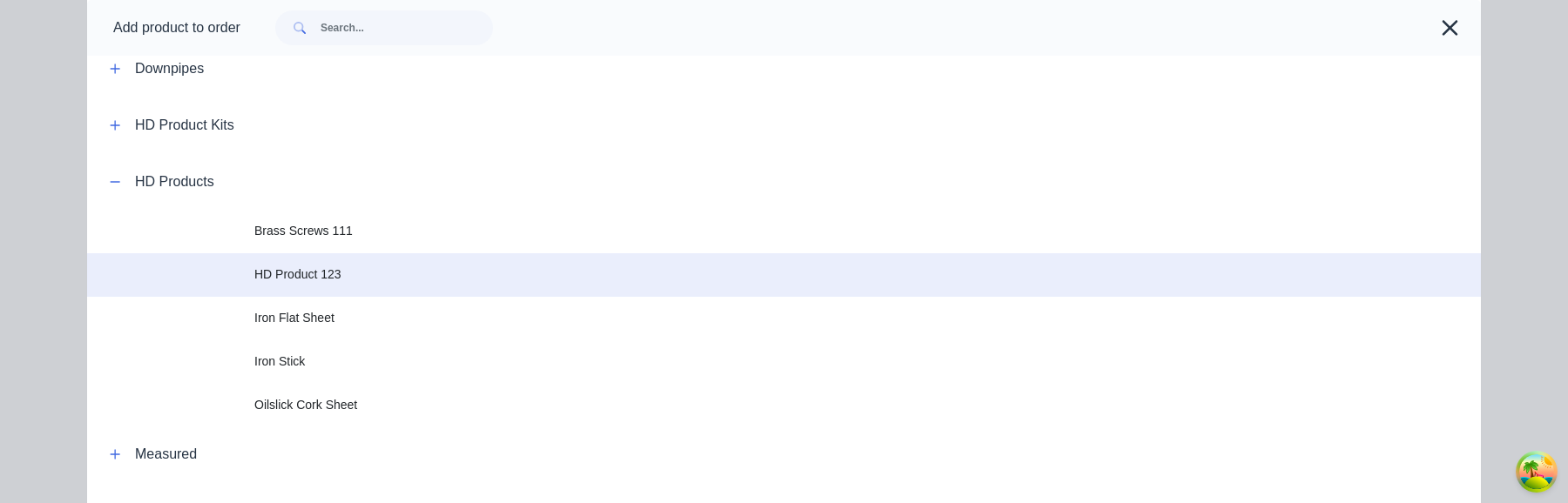
click at [331, 277] on span "HD Product 123" at bounding box center [744, 274] width 981 height 18
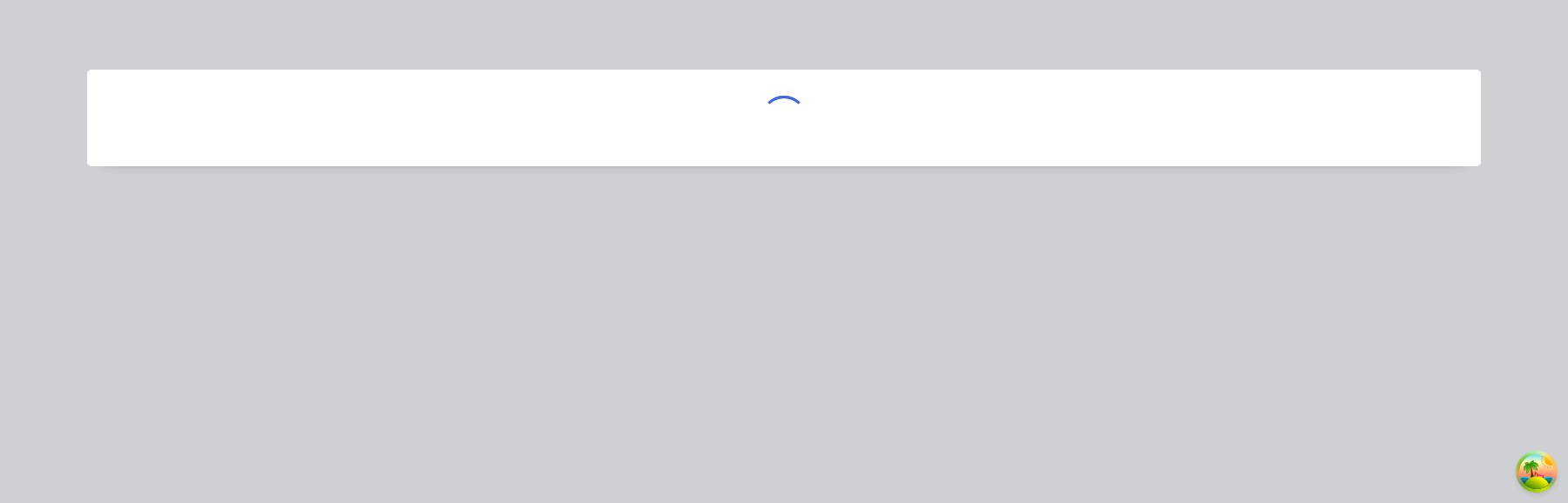
scroll to position [0, 0]
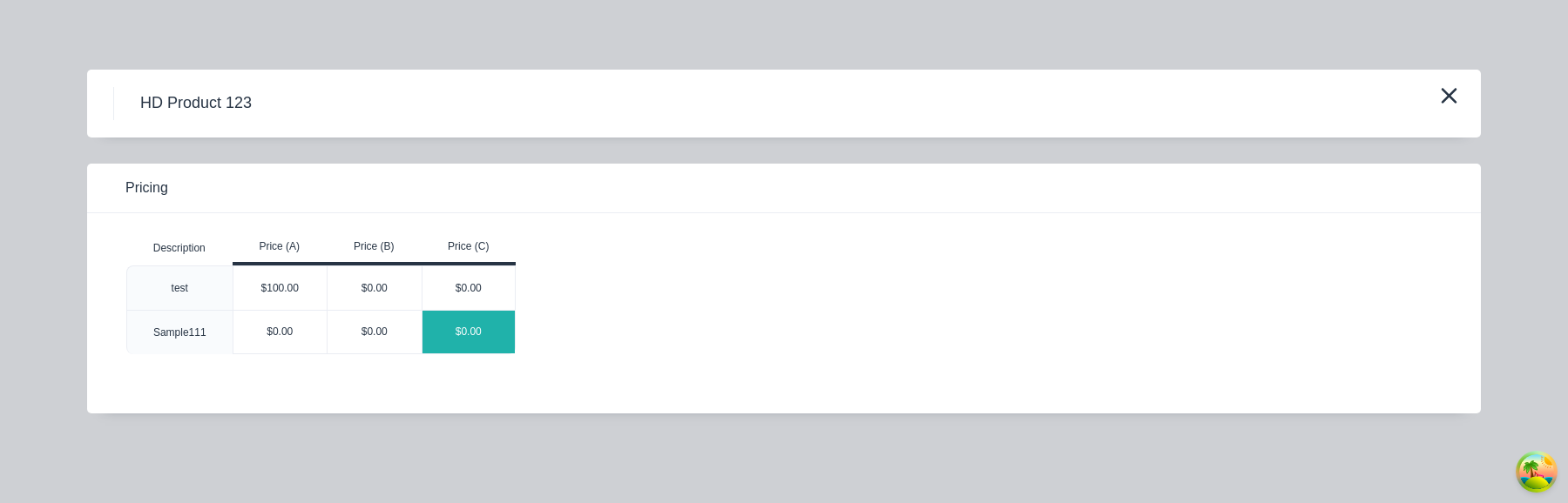
click at [505, 333] on div "$0.00" at bounding box center [469, 332] width 94 height 43
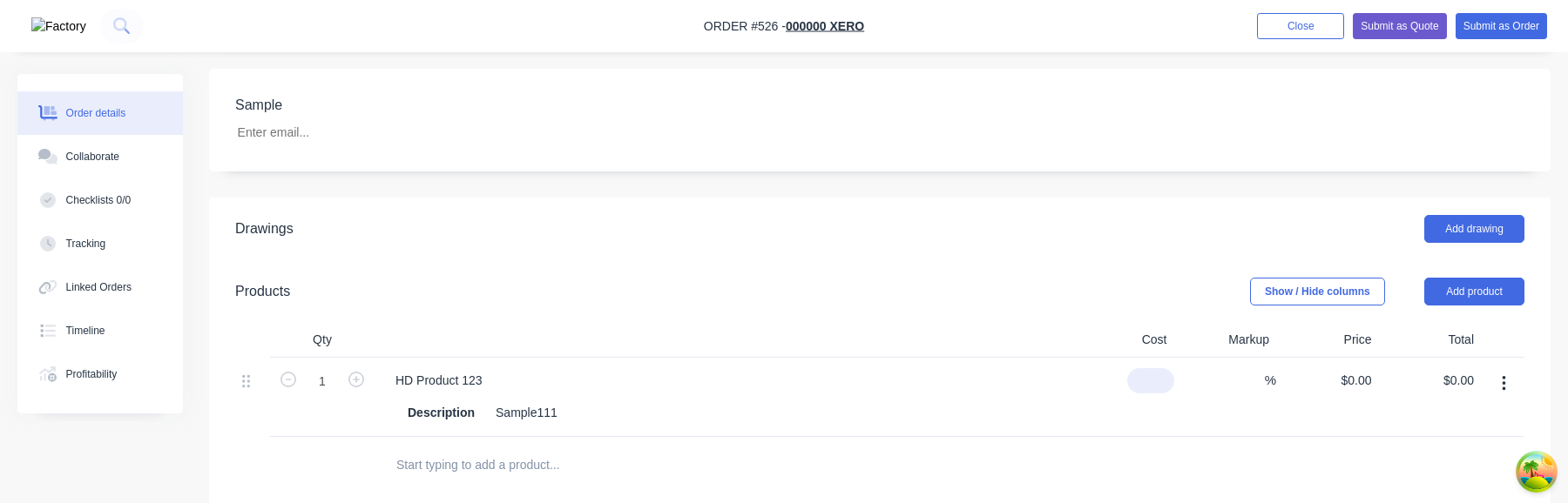
click at [1145, 358] on div "$0.00" at bounding box center [1123, 398] width 103 height 79
type input "$10.00"
click at [1186, 390] on div "%" at bounding box center [1226, 398] width 103 height 79
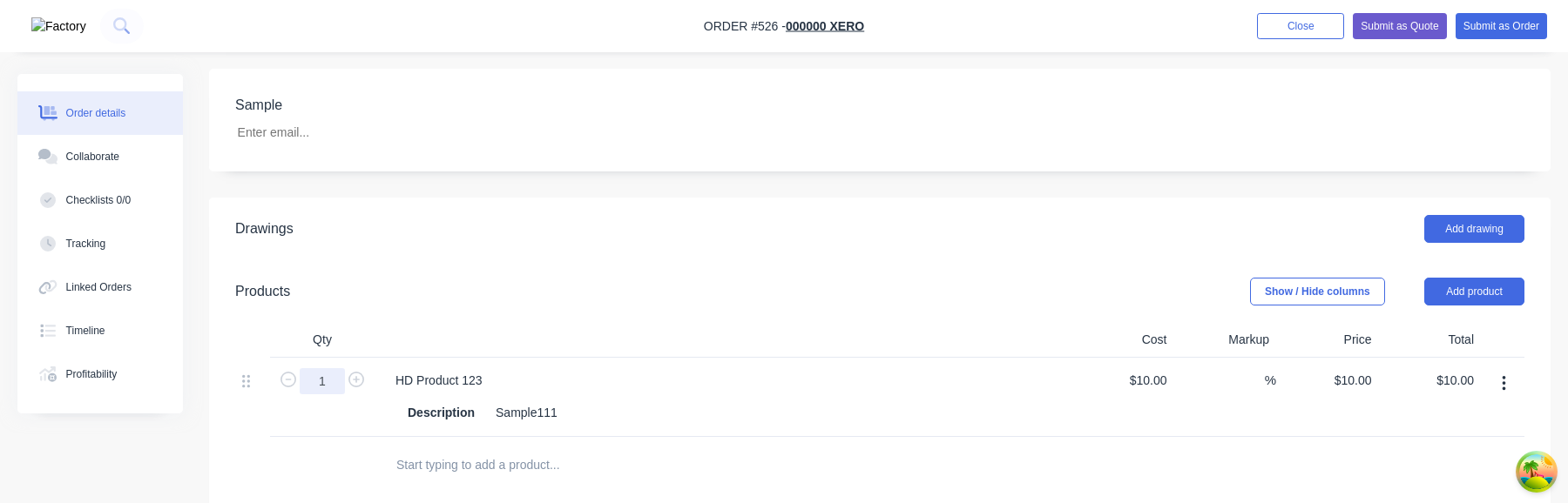
click at [326, 369] on input "1" at bounding box center [322, 382] width 45 height 26
type input "10"
type input "$100.00"
click at [832, 447] on div at bounding box center [642, 464] width 523 height 35
click at [1270, 371] on span "%" at bounding box center [1271, 380] width 11 height 20
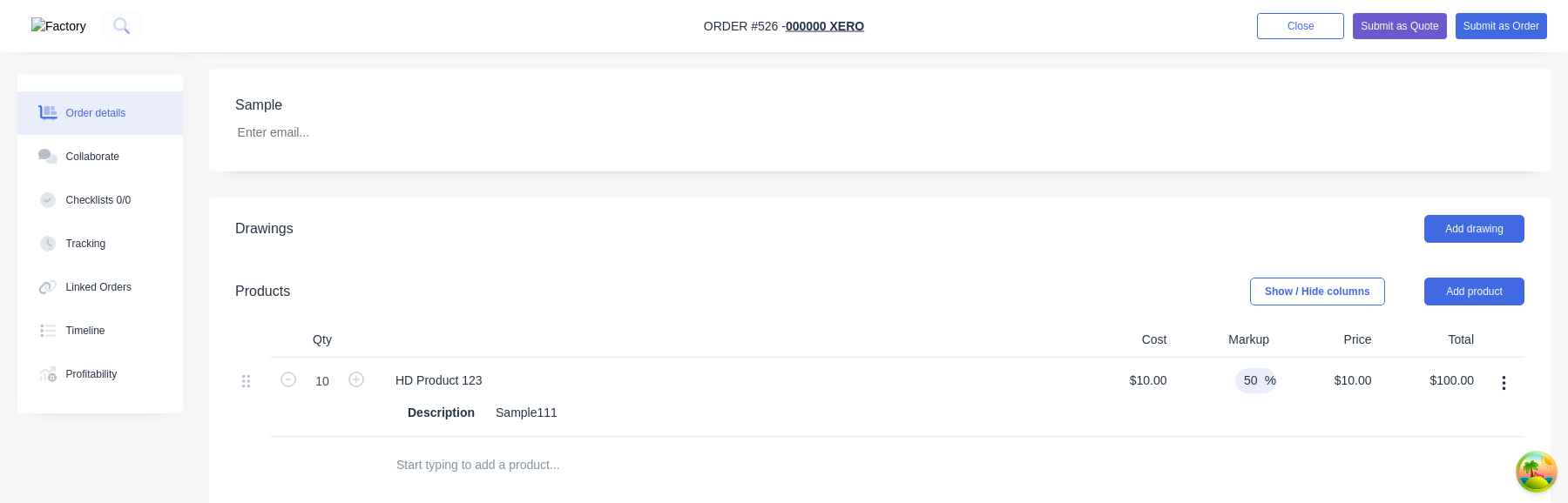
type input "50"
type input "$15.00"
type input "$150.00"
click at [1228, 437] on div at bounding box center [880, 465] width 1289 height 57
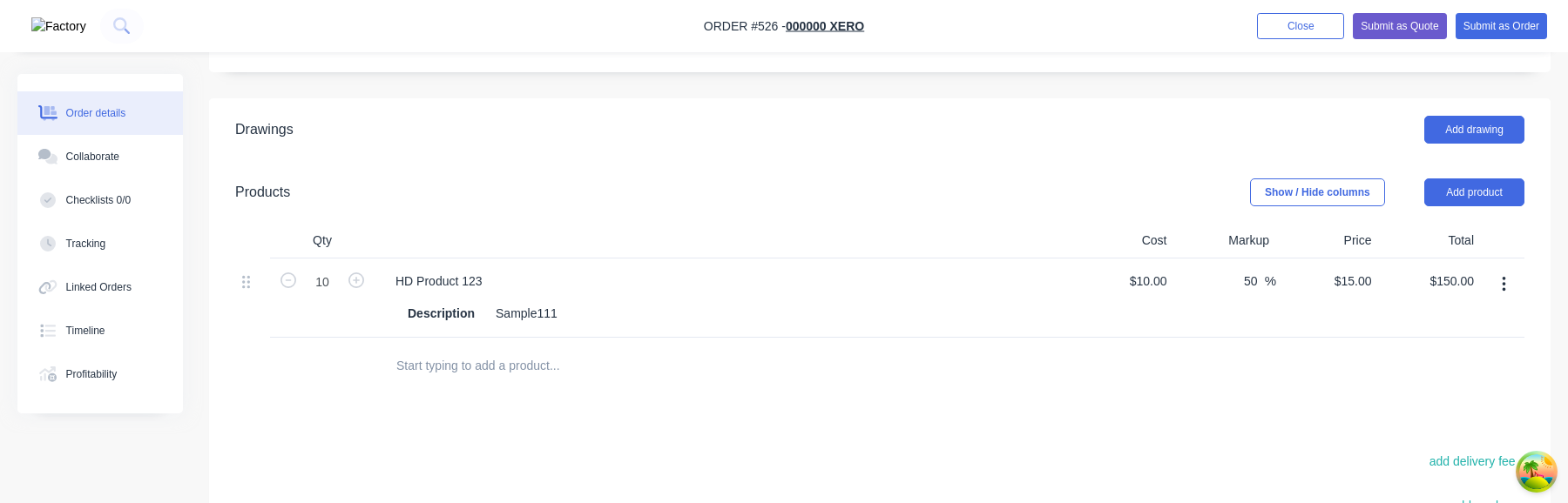
scroll to position [268, 0]
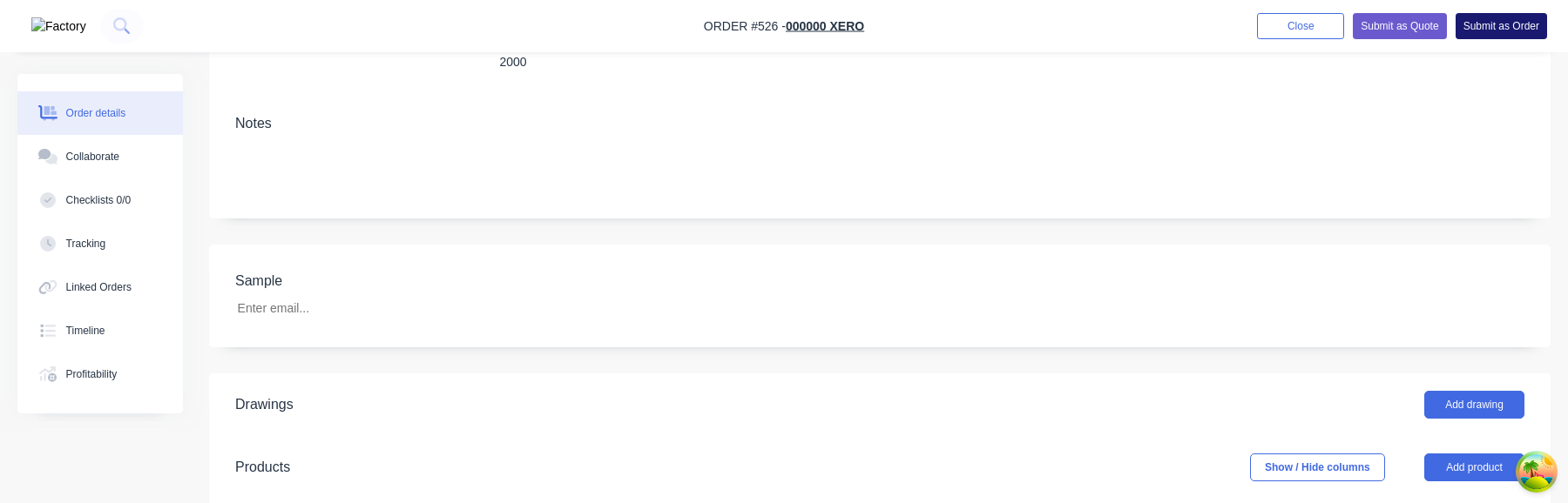
click at [1488, 18] on button "Submit as Order" at bounding box center [1501, 26] width 92 height 26
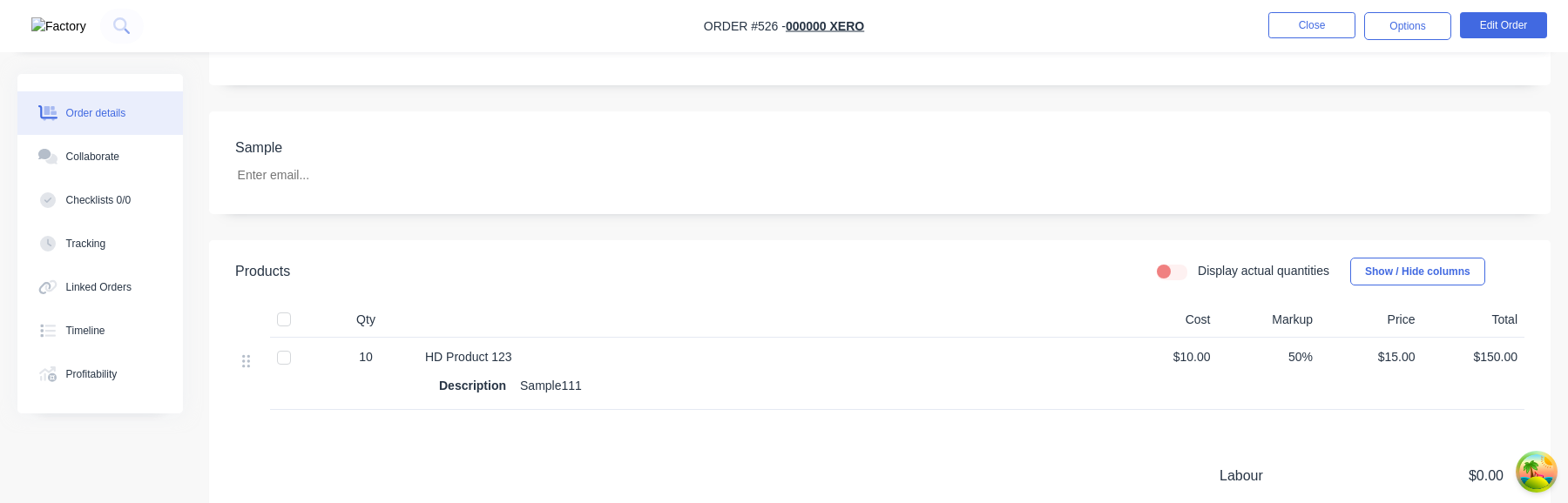
scroll to position [376, 0]
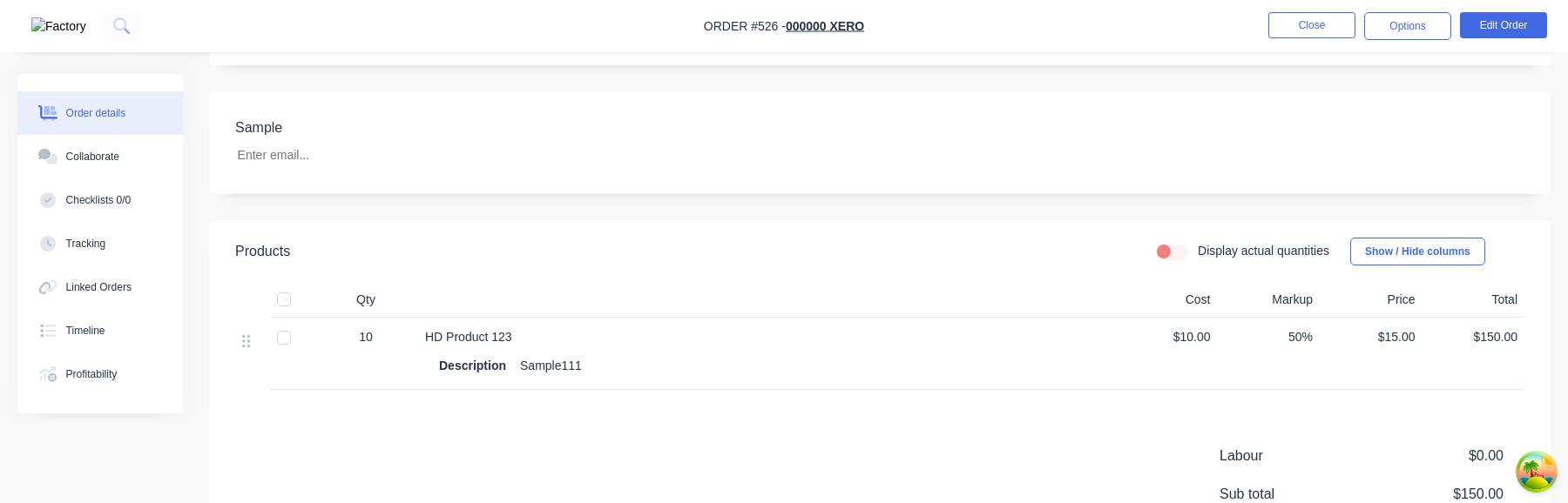
click at [1198, 252] on label "Display actual quantities" at bounding box center [1263, 251] width 131 height 18
click at [1171, 252] on input "Display actual quantities" at bounding box center [1163, 251] width 14 height 17
checkbox input "true"
click at [376, 340] on input "10" at bounding box center [366, 341] width 45 height 26
click at [376, 425] on div "Products Display actual quantities Show / Hide columns Actual Qty Cost Markup P…" at bounding box center [880, 447] width 1342 height 454
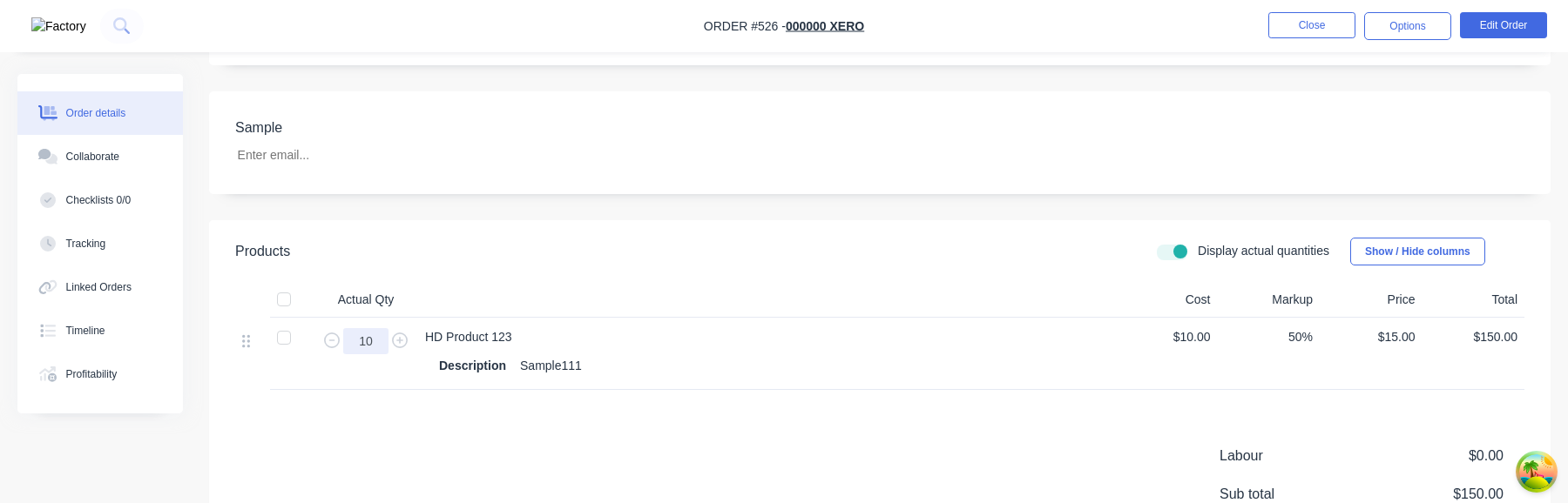
click at [368, 338] on input "10" at bounding box center [366, 341] width 45 height 26
type input "10"
click at [444, 403] on div "Products Display actual quantities Show / Hide columns Actual Qty Cost Markup P…" at bounding box center [880, 447] width 1342 height 454
click at [369, 344] on input "10" at bounding box center [366, 341] width 45 height 26
